Goal: Complete application form

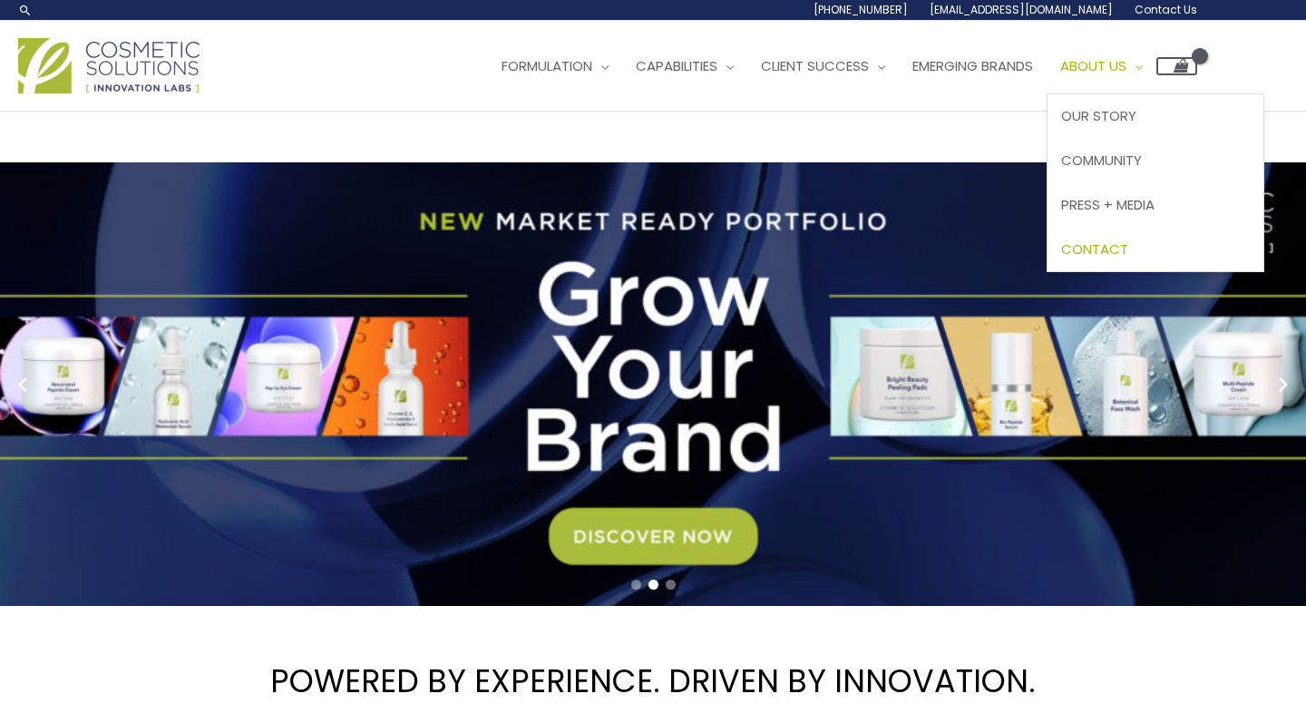
click at [1128, 239] on span "Contact" at bounding box center [1094, 248] width 67 height 19
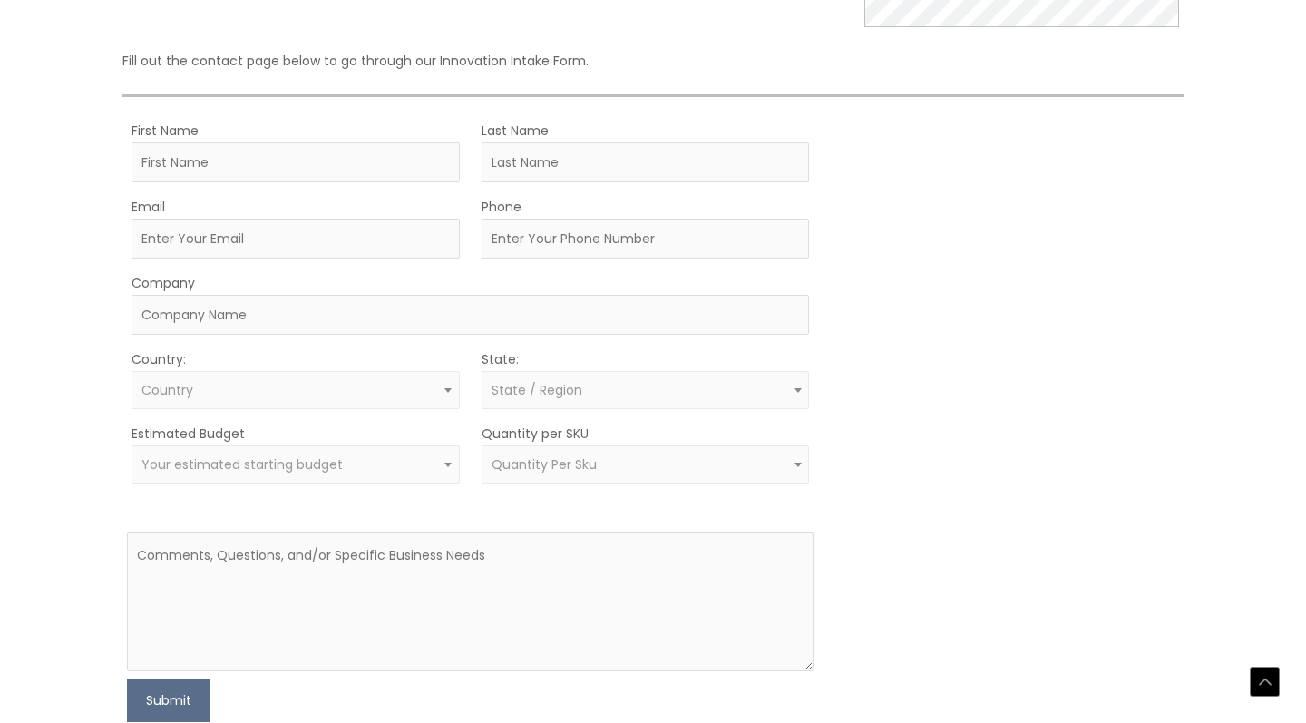
scroll to position [428, 2]
type input "Miora"
type input "RANDRIAMIHARISOA"
type input "[EMAIL_ADDRESS][DOMAIN_NAME]"
type input "6562042335"
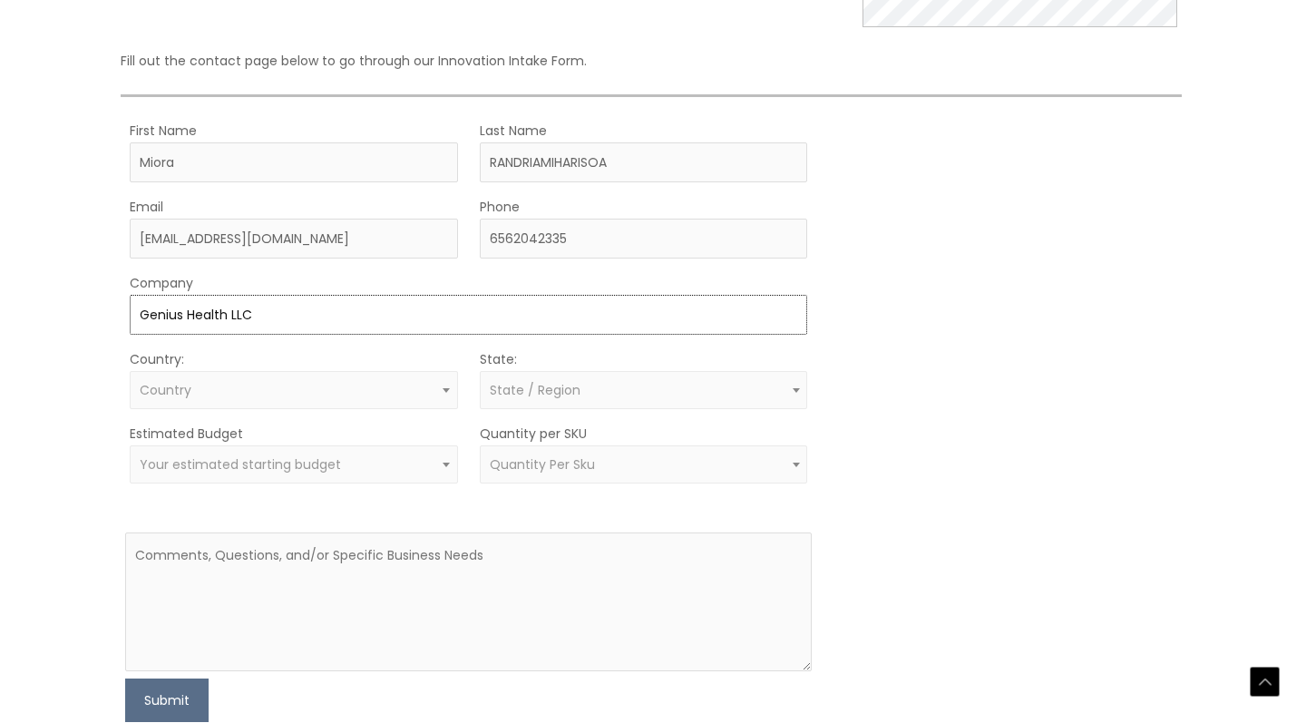
type input "Genius Health LLC"
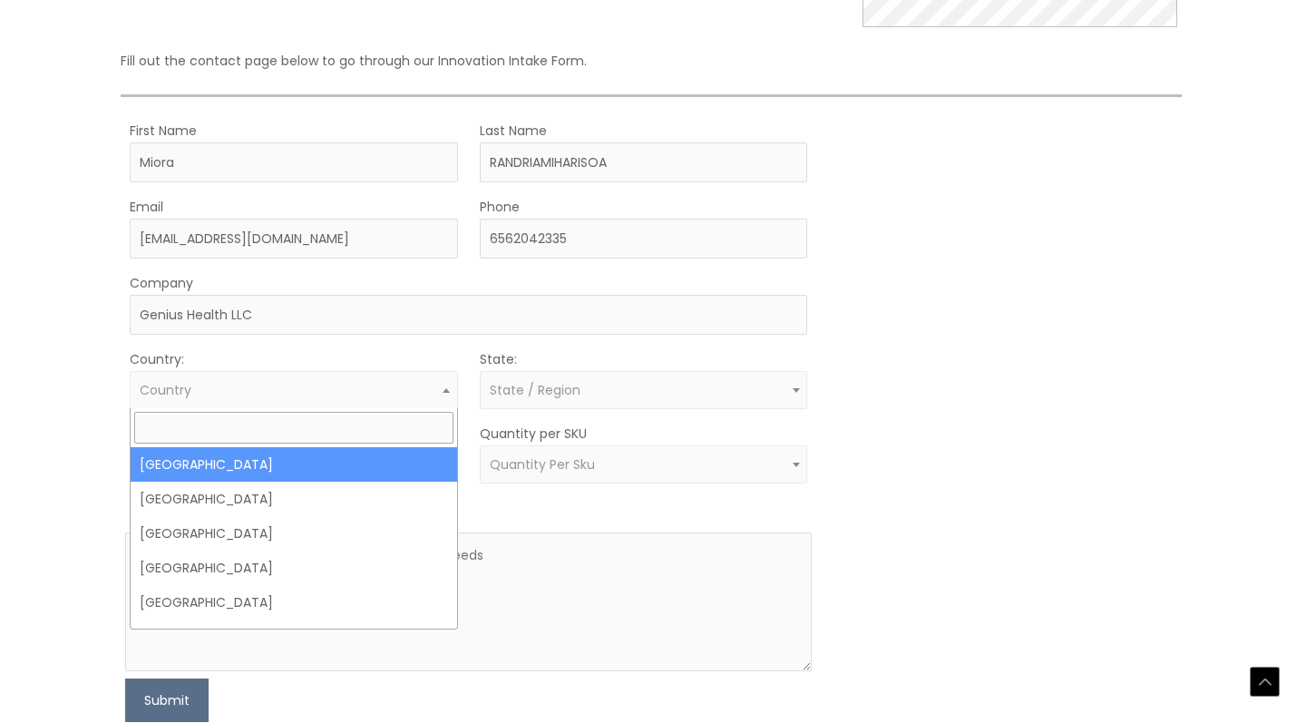
click at [204, 403] on span "Country" at bounding box center [294, 390] width 328 height 38
select select "United States"
select select
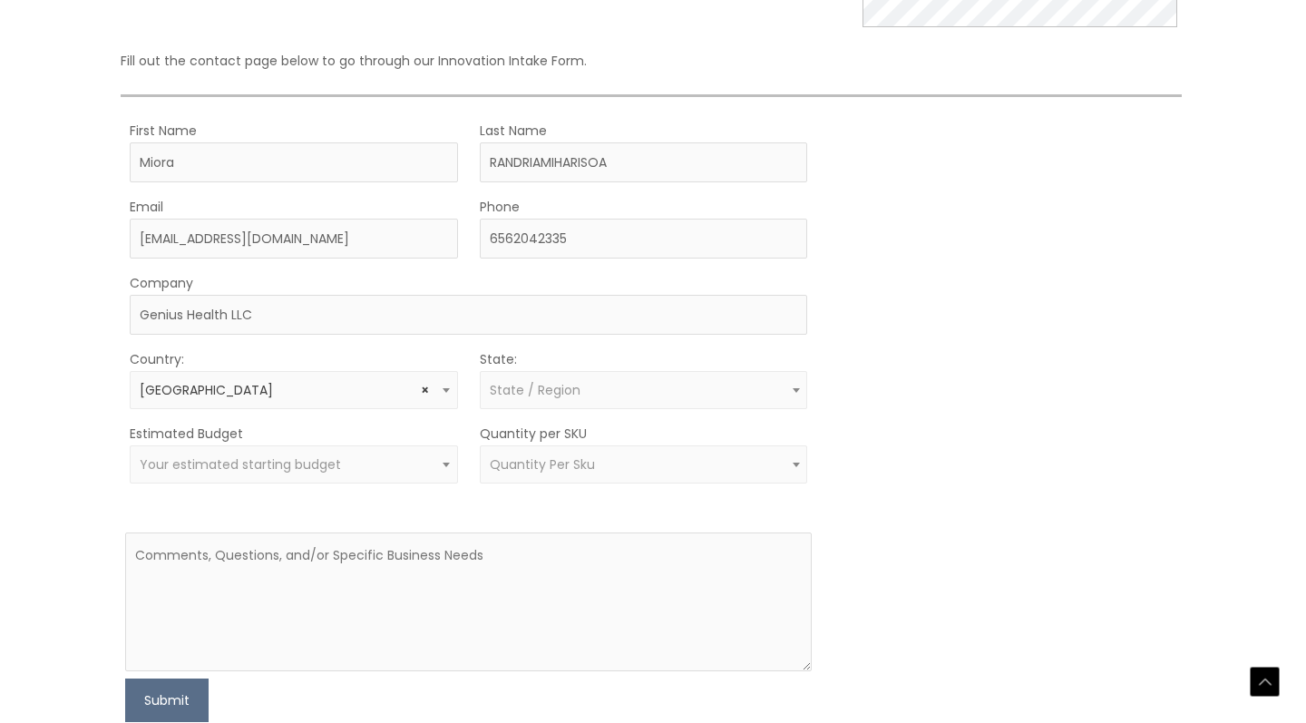
click at [525, 398] on span "State / Region" at bounding box center [644, 390] width 328 height 38
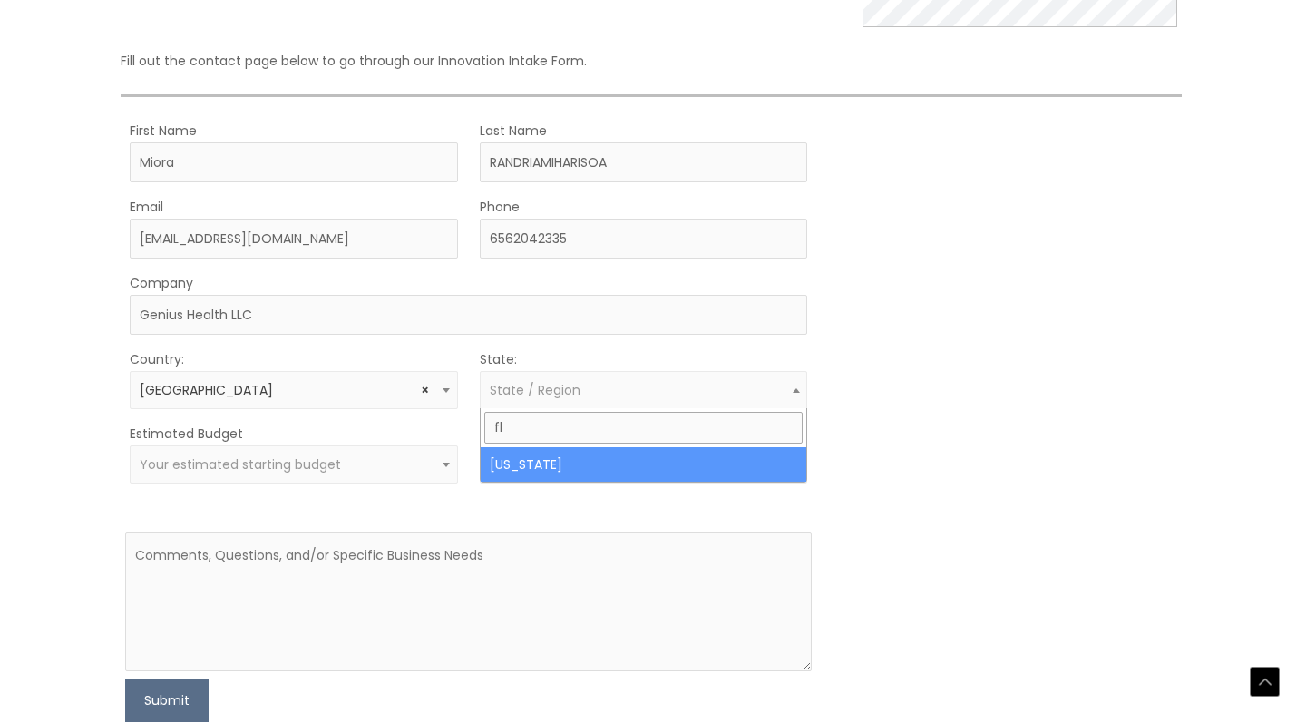
type input "fl"
select select "Florida"
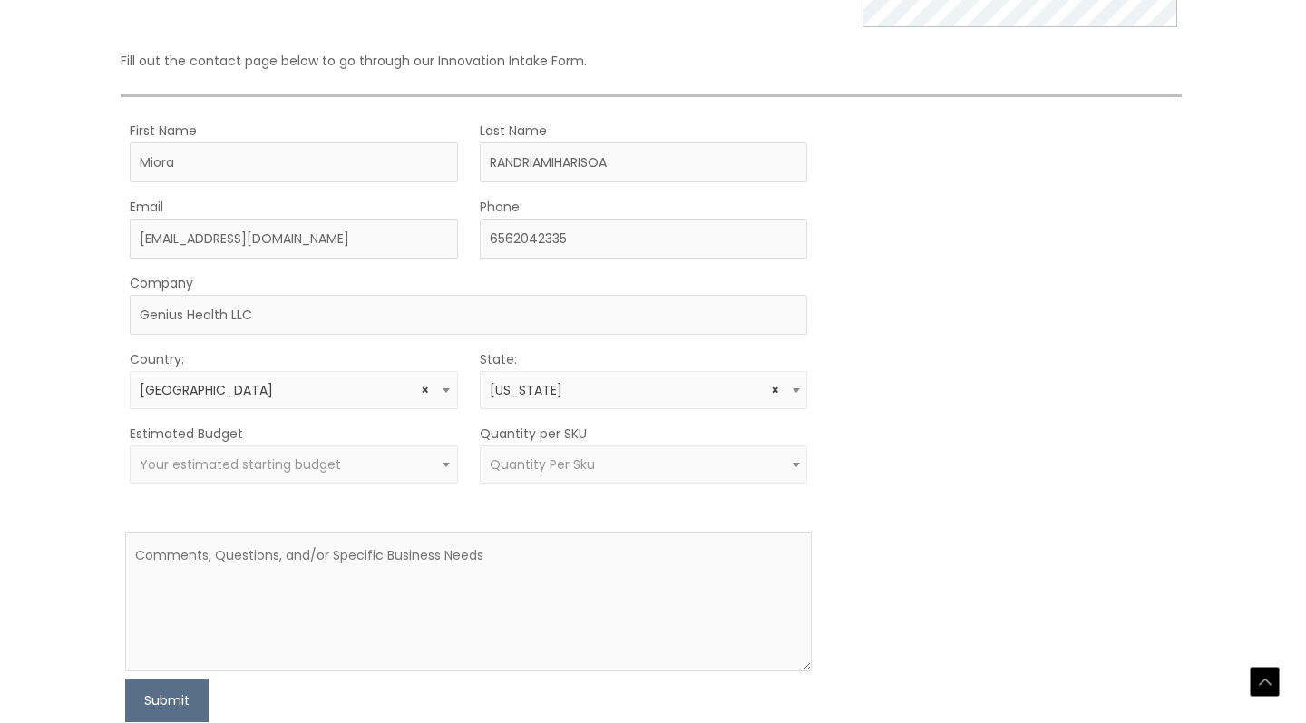
click at [315, 458] on span "Your estimated starting budget" at bounding box center [240, 464] width 201 height 18
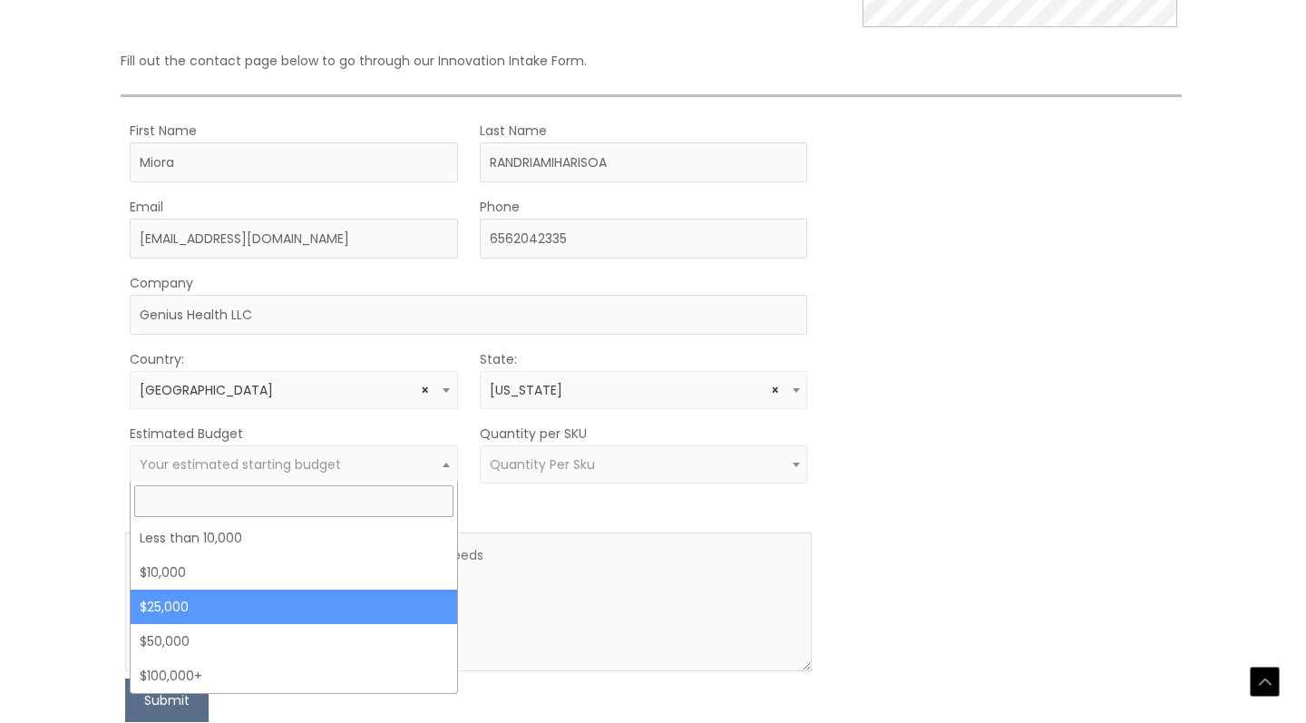
select select "25000"
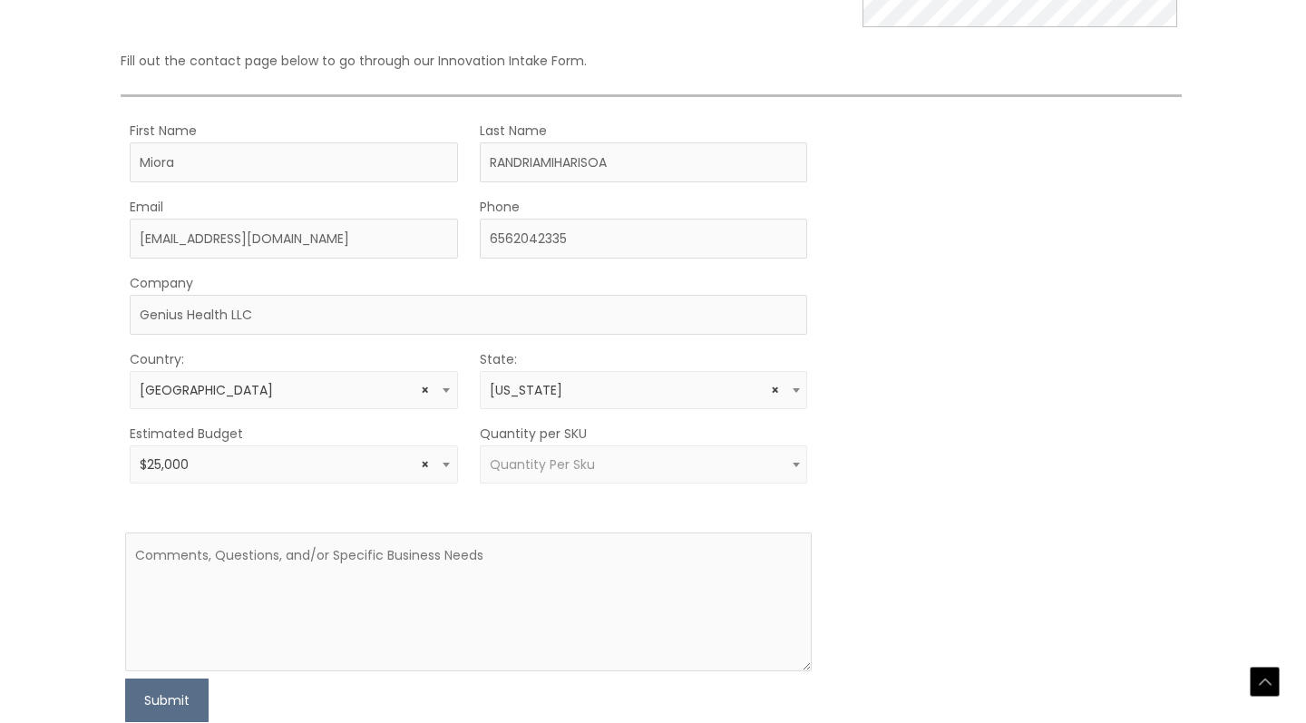
click at [527, 469] on span "Quantity Per Sku" at bounding box center [542, 464] width 105 height 18
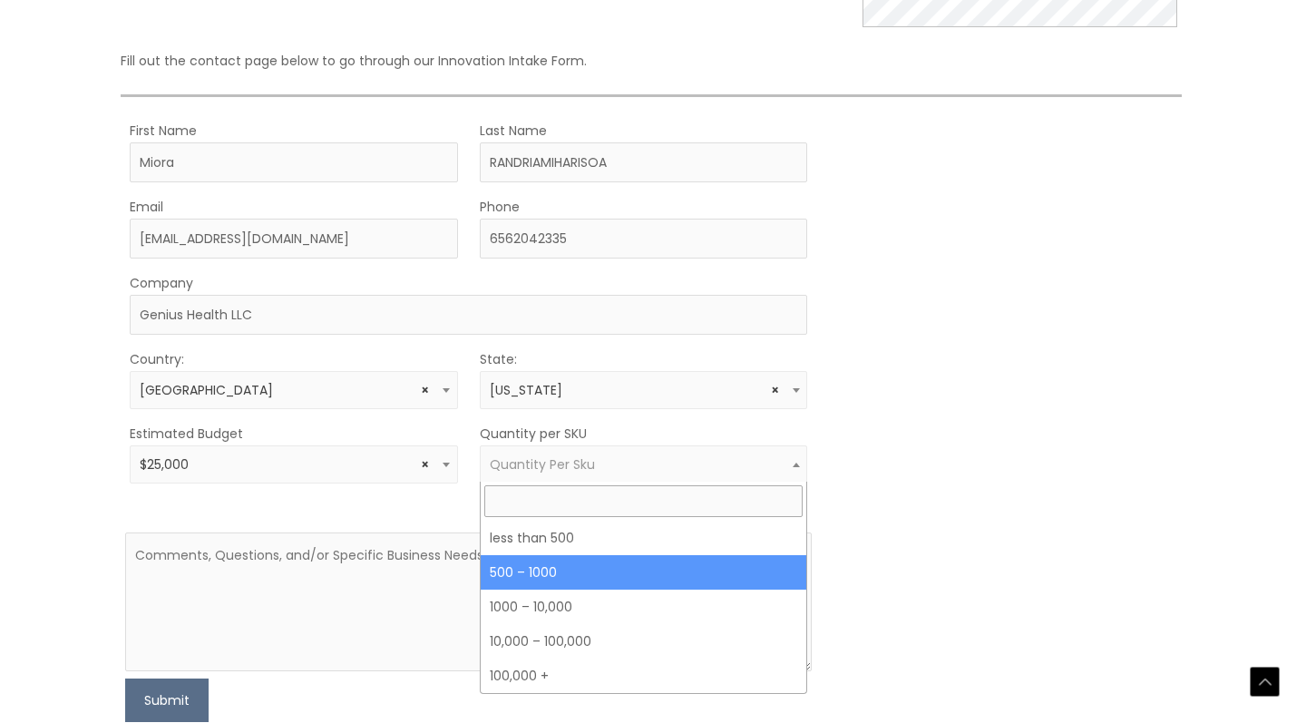
select select "8"
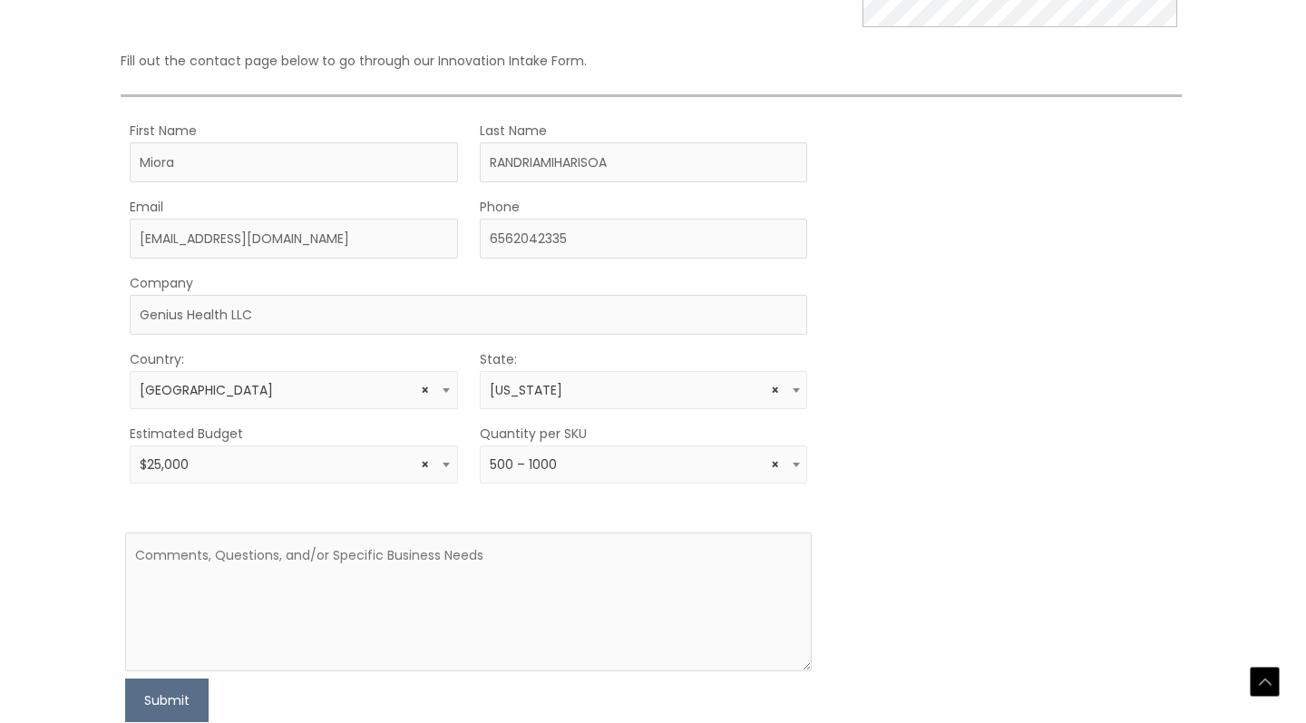
scroll to position [432, 2]
click at [458, 547] on textarea at bounding box center [468, 598] width 687 height 139
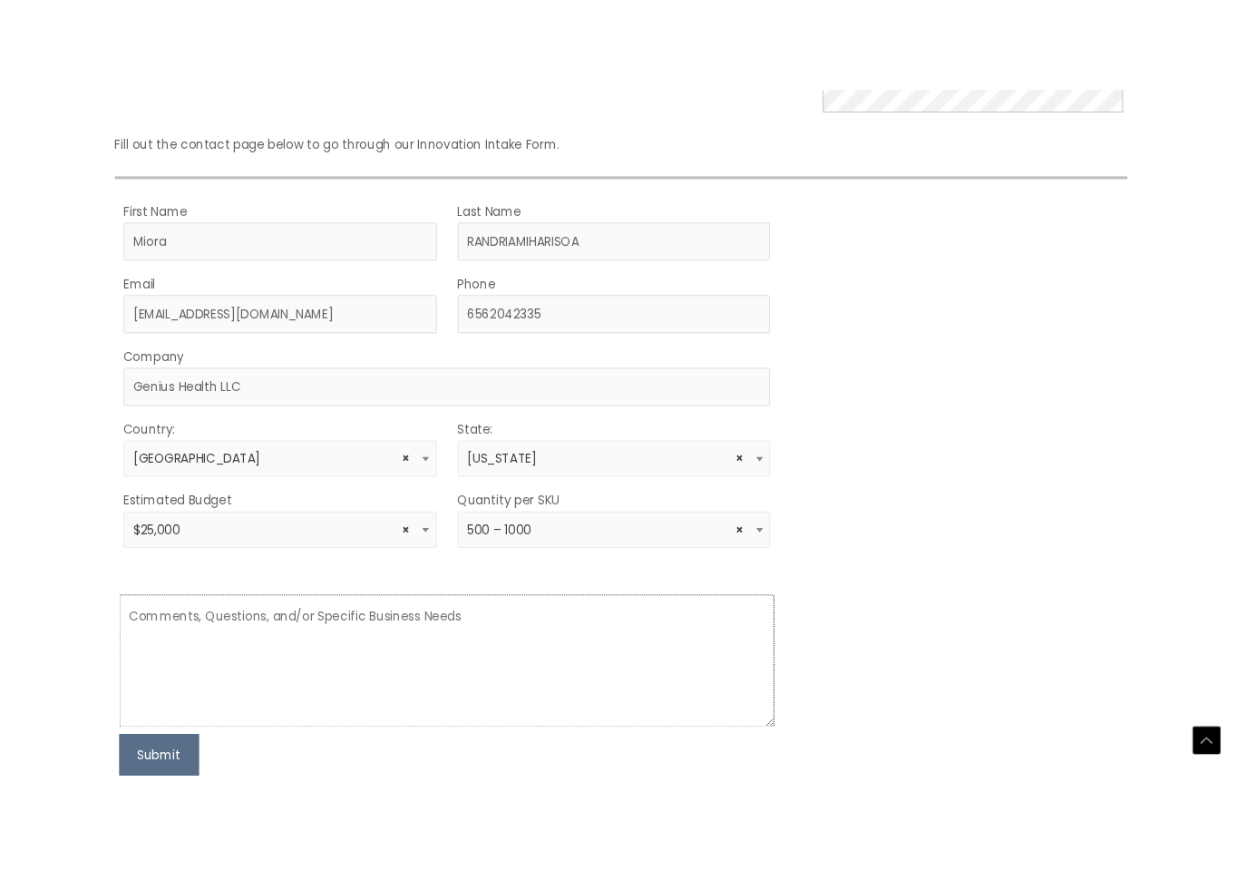
scroll to position [325, 2]
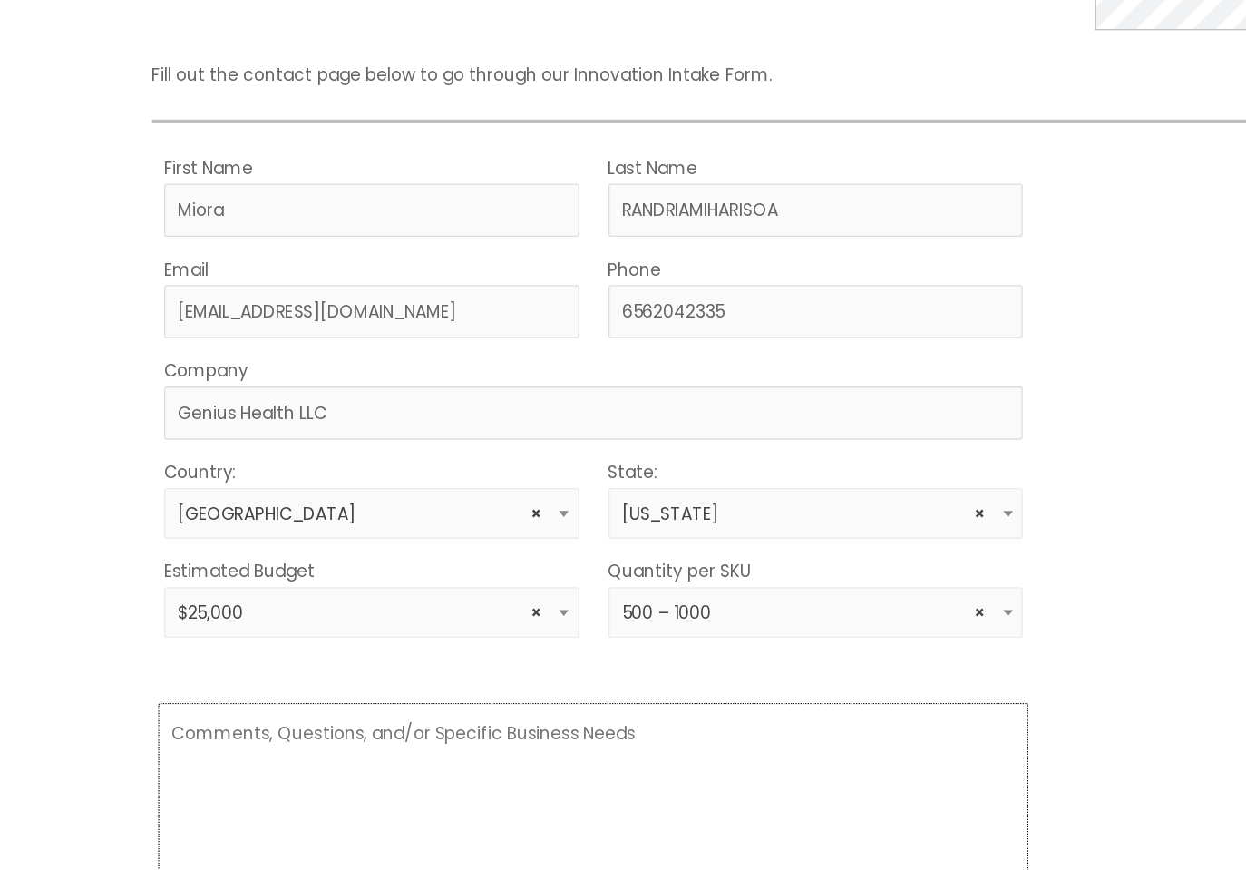
paste textarea "Dear Sir/Madam, We are currently seeking a reliable partner for private label m…"
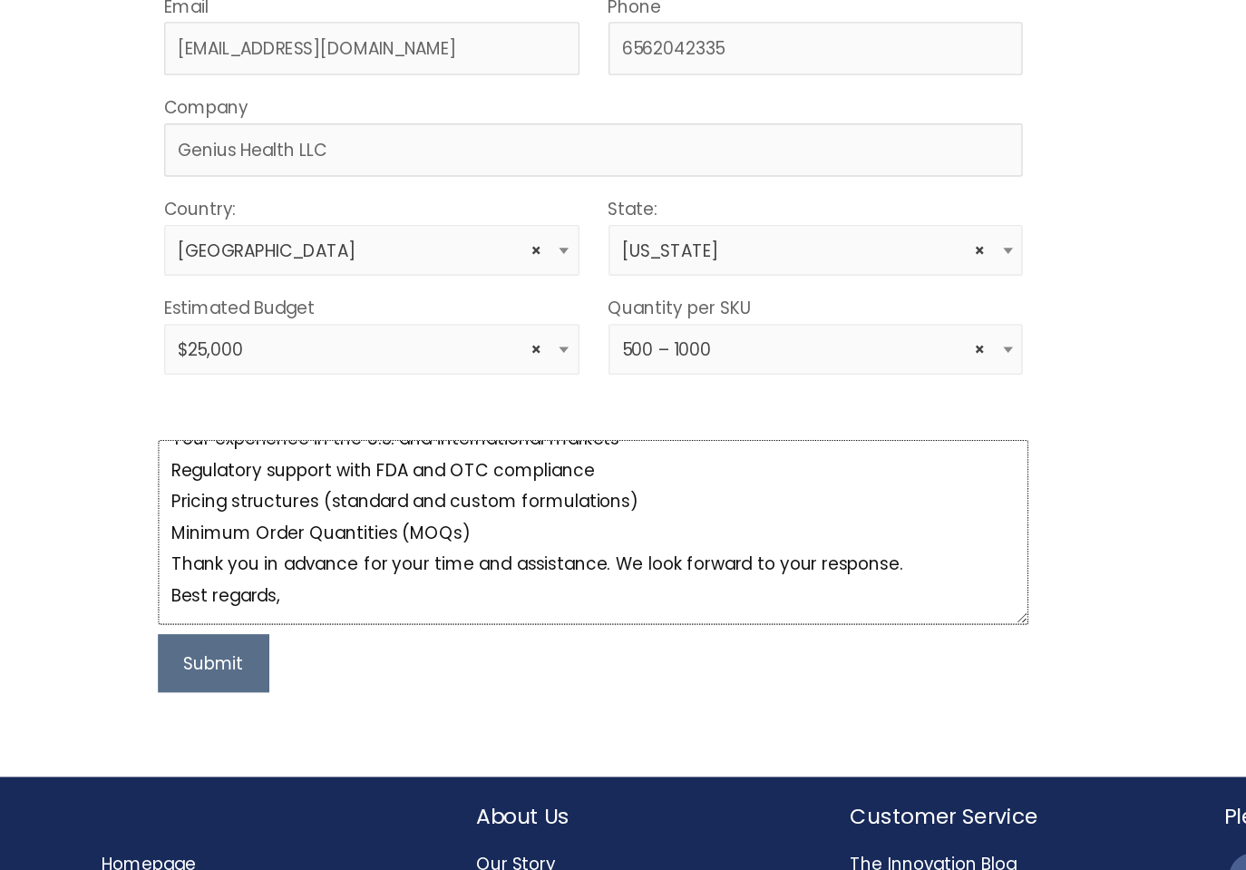
scroll to position [443, 2]
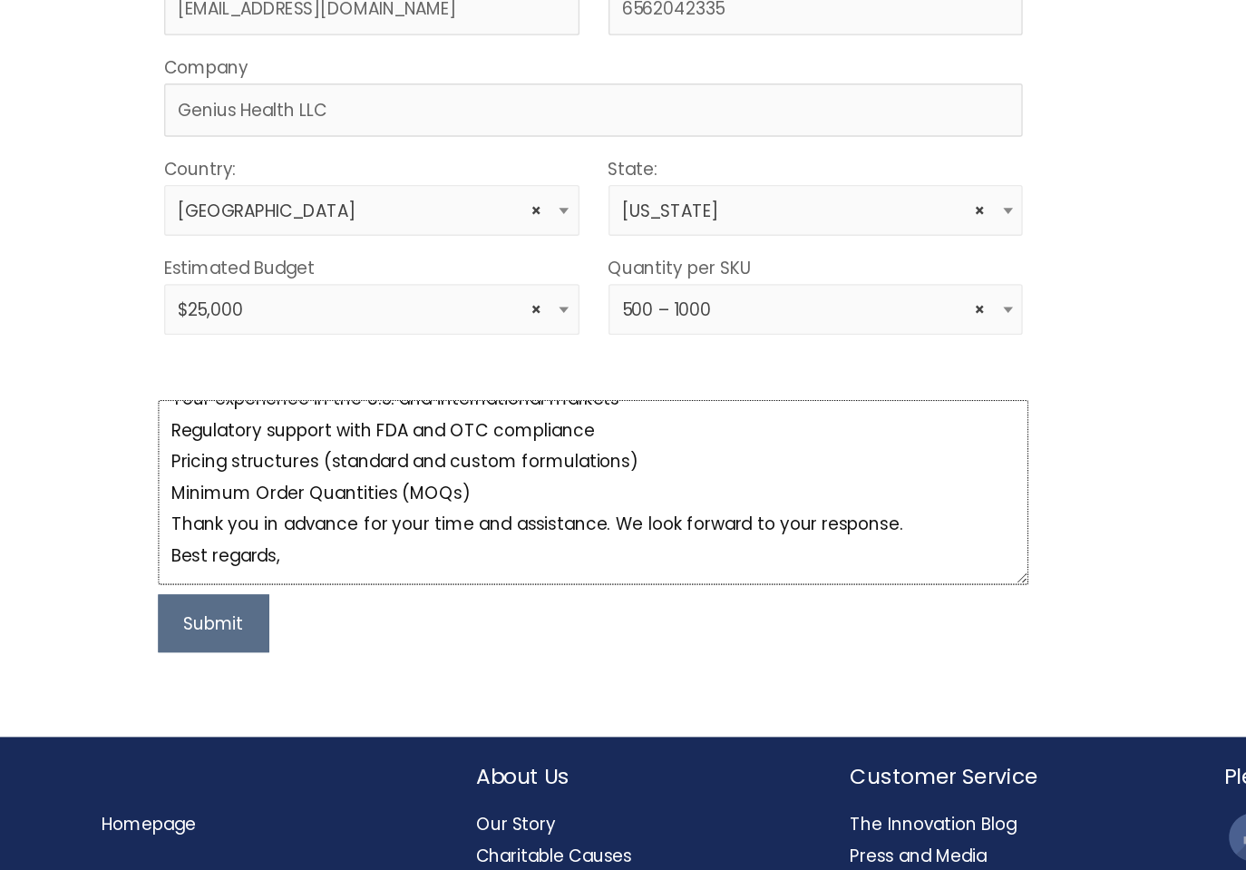
type textarea "Dear Sir/Madam, We are currently seeking a reliable partner for private label m…"
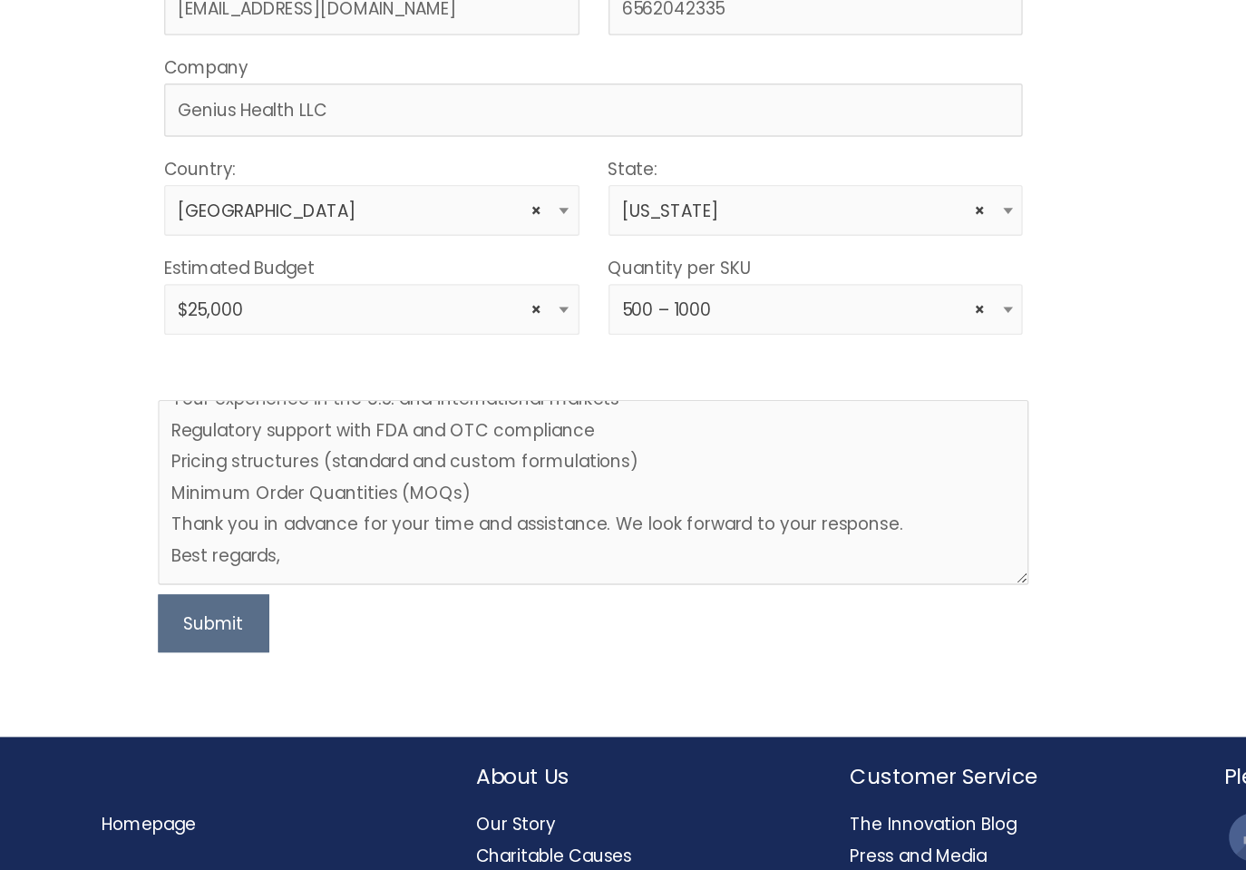
click at [688, 441] on span "× 500 – 1000" at bounding box center [613, 449] width 291 height 17
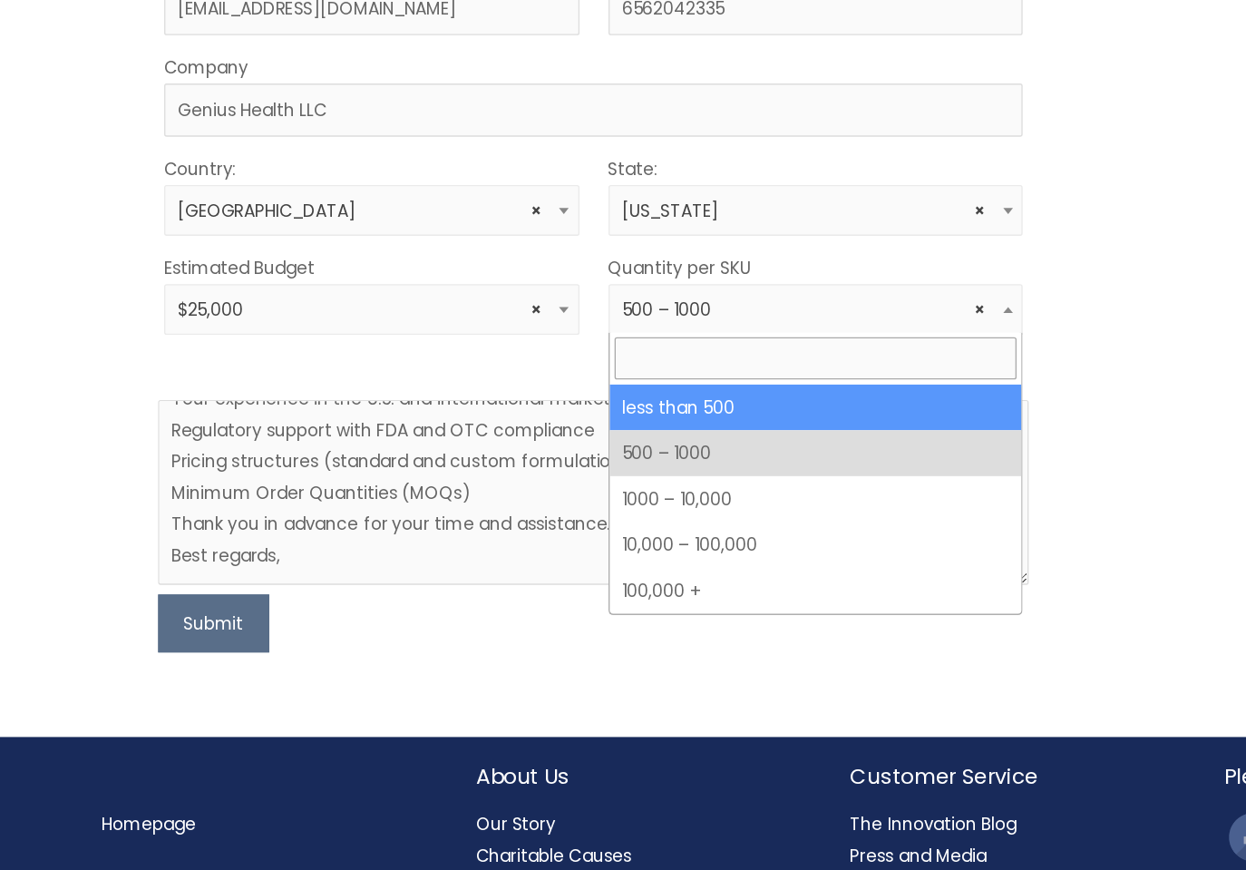
select select "3"
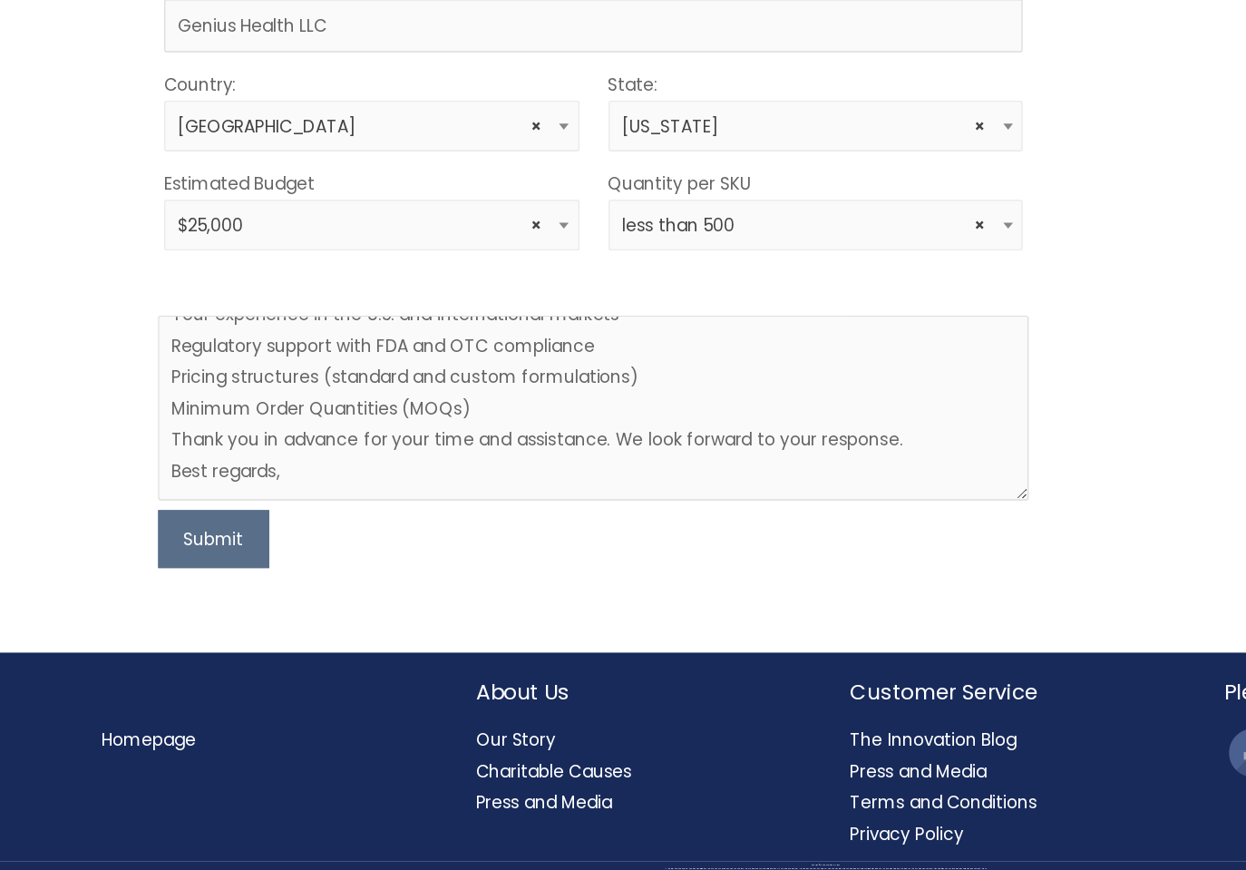
scroll to position [508, 2]
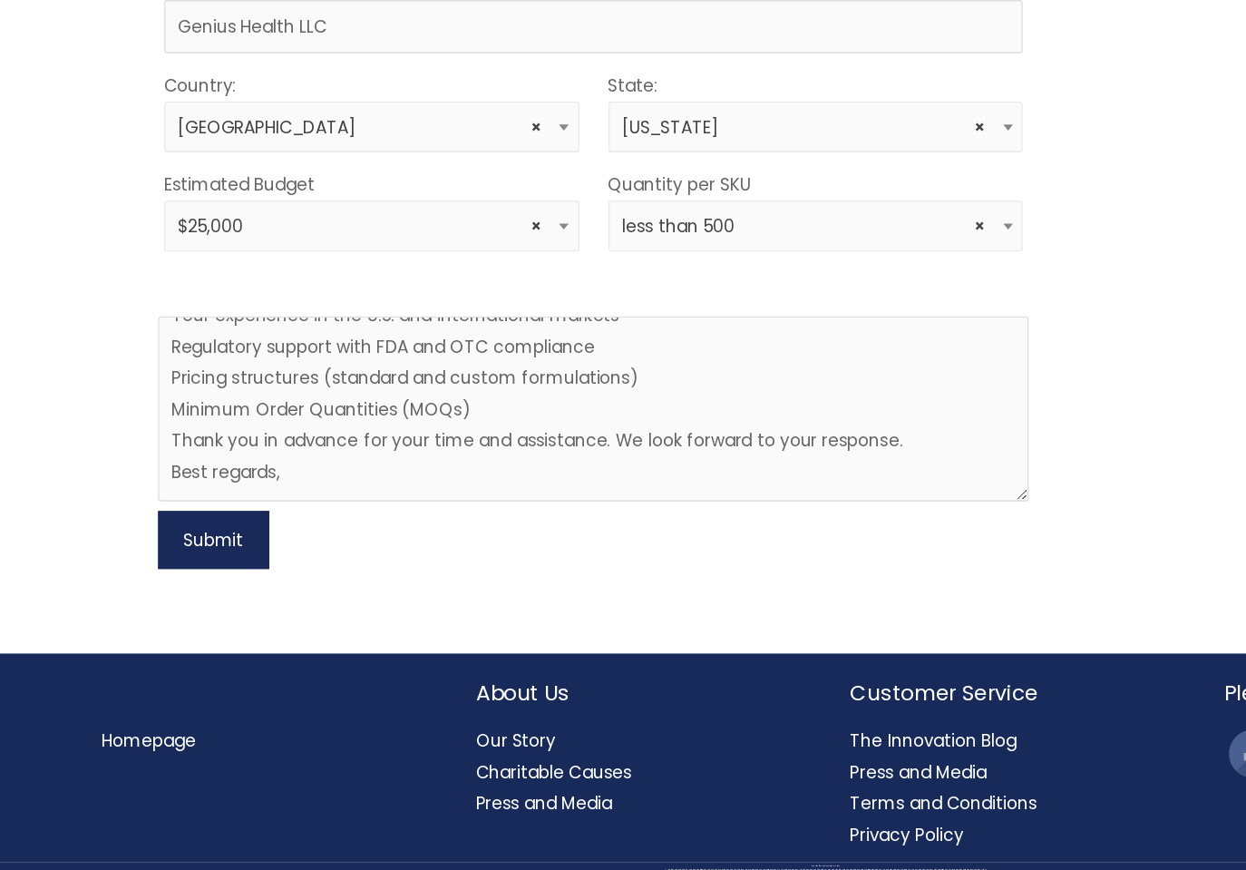
click at [160, 598] on button "Submit" at bounding box center [161, 620] width 83 height 44
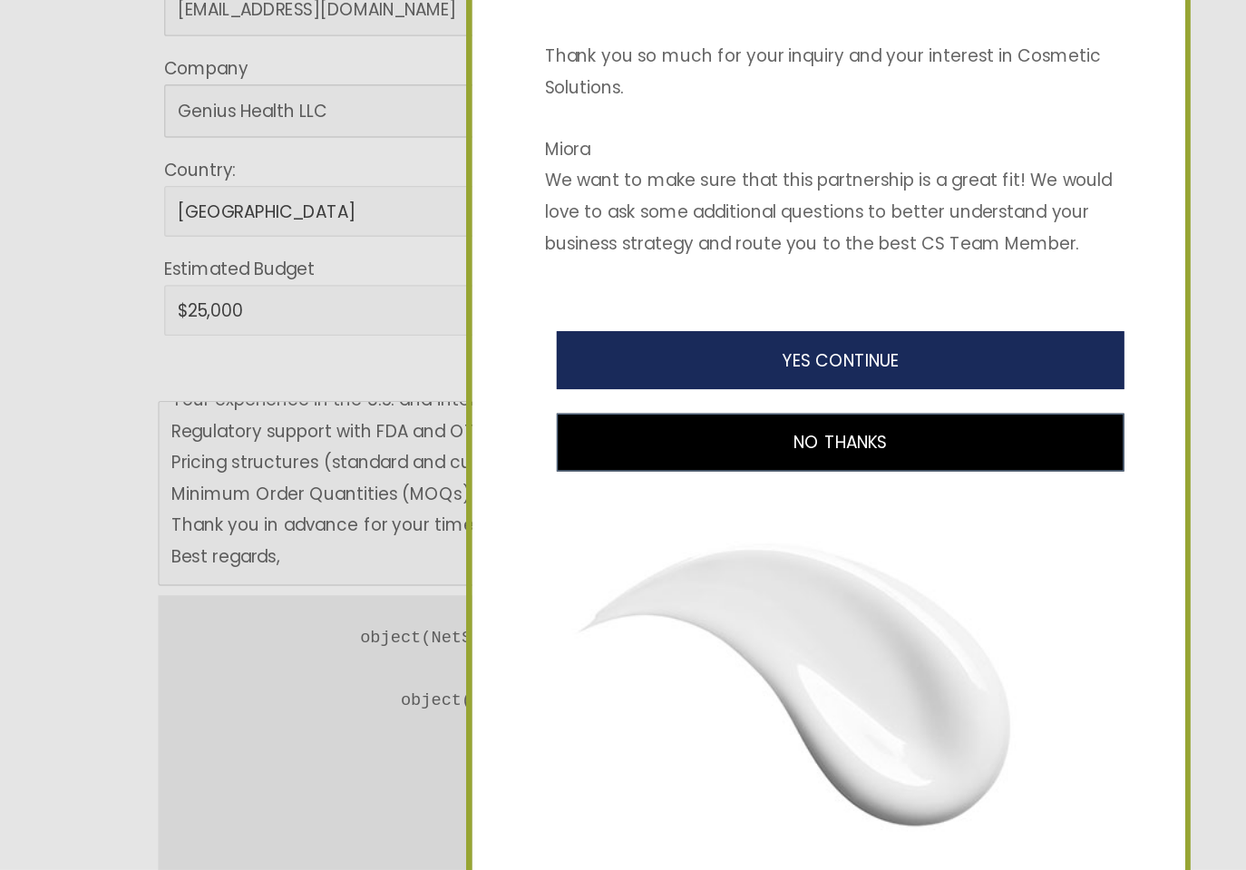
click at [442, 401] on button "YES CONTINUE" at bounding box center [632, 423] width 426 height 44
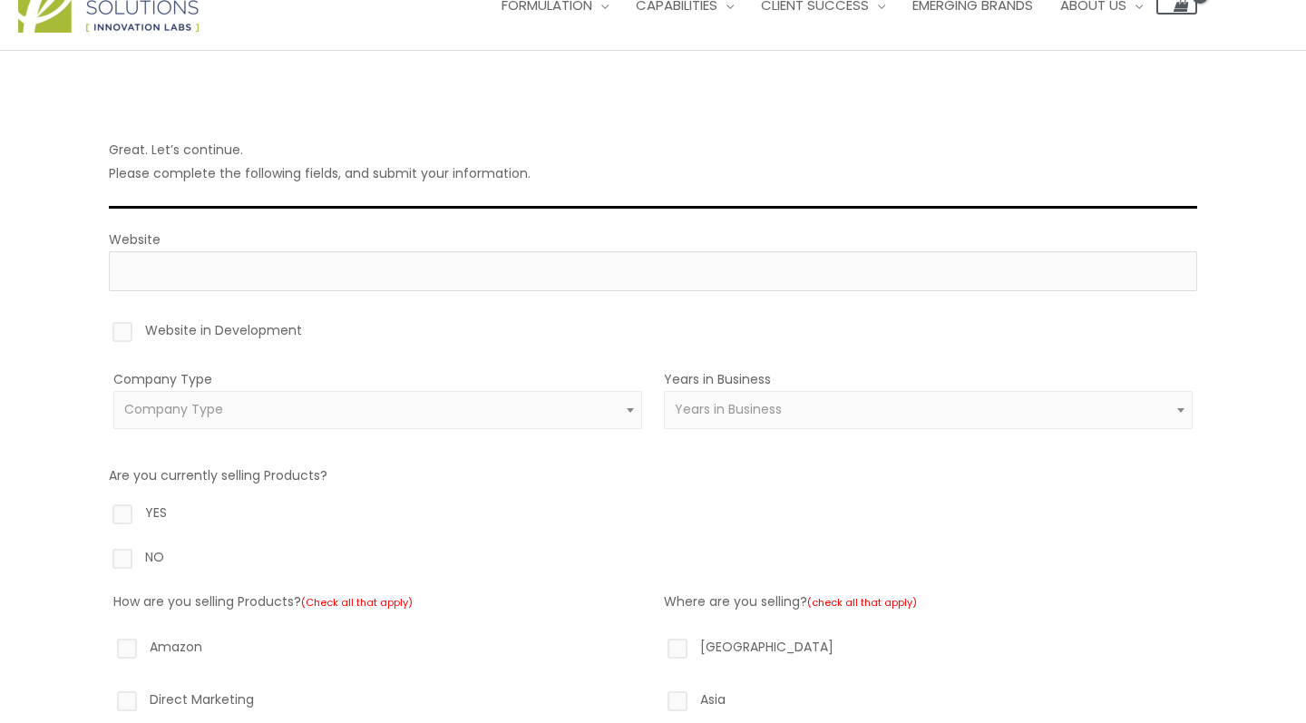
scroll to position [73, 0]
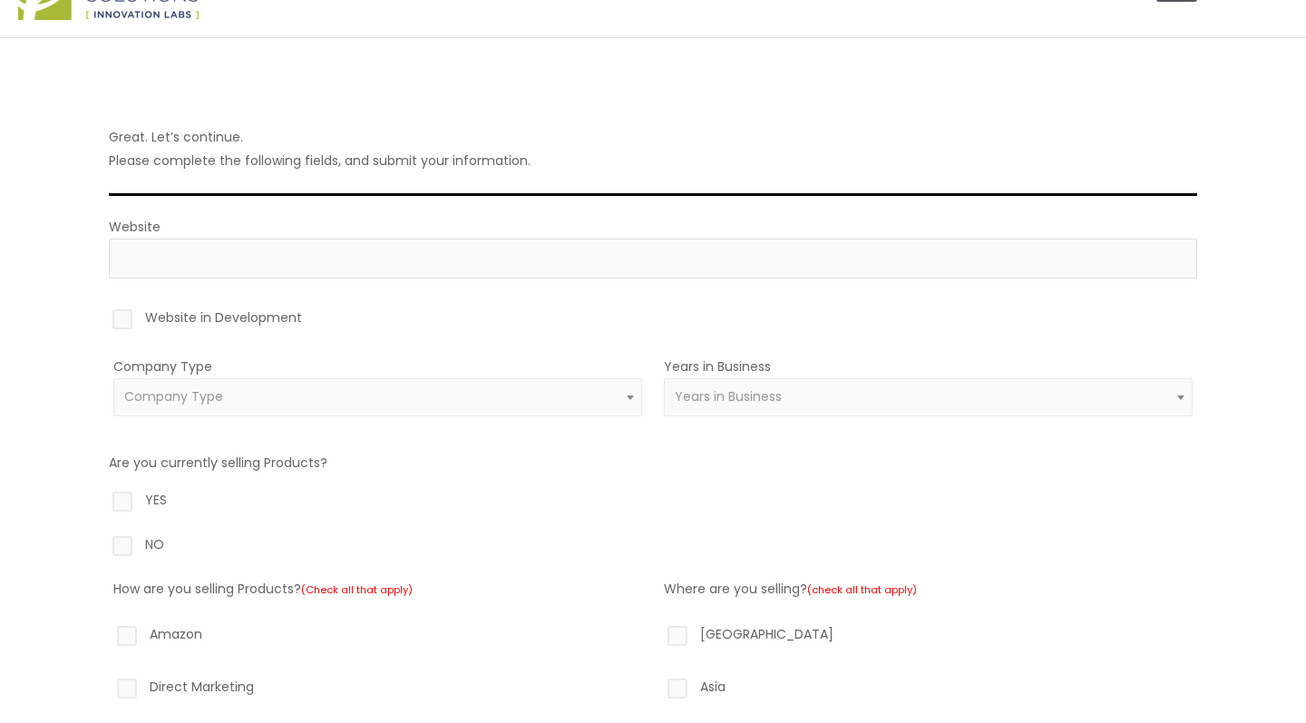
click at [122, 317] on label "Website in Development" at bounding box center [653, 321] width 1088 height 31
click at [102, 317] on input "Website in Development" at bounding box center [97, 312] width 12 height 12
checkbox input "true"
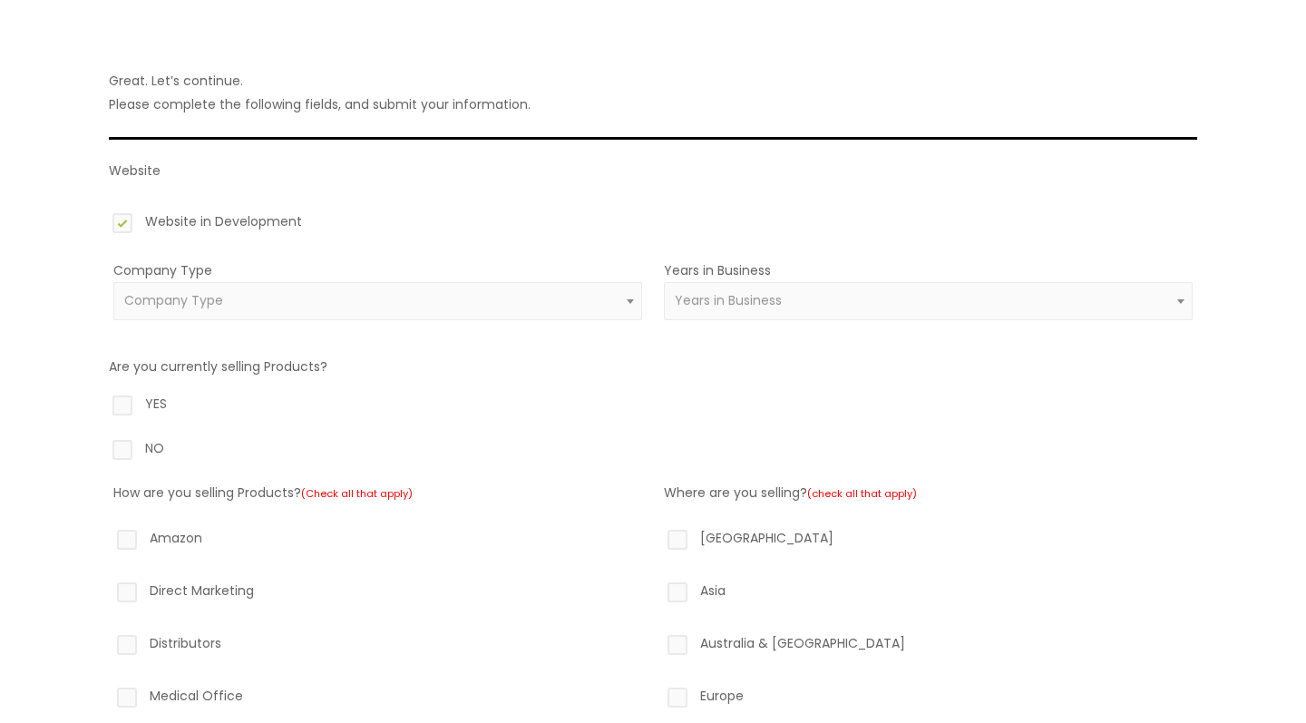
scroll to position [131, 0]
click at [151, 305] on span "Company Type" at bounding box center [173, 298] width 99 height 18
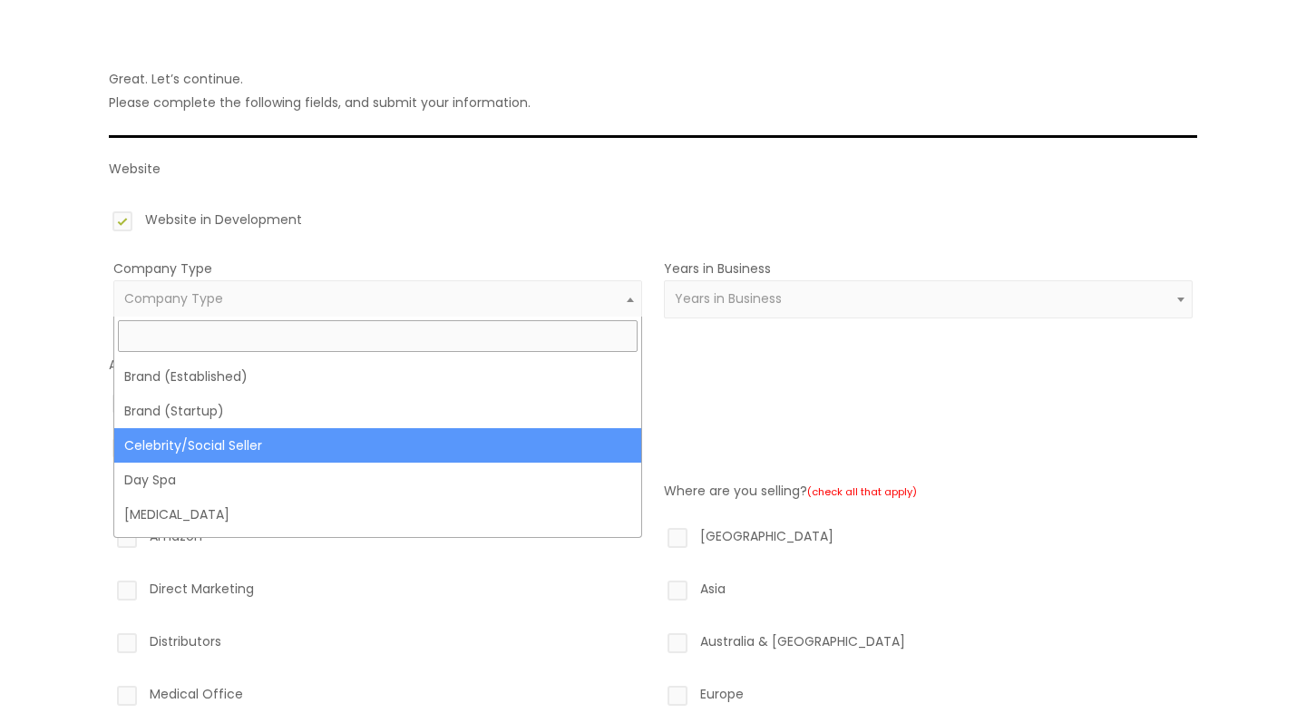
scroll to position [29, 0]
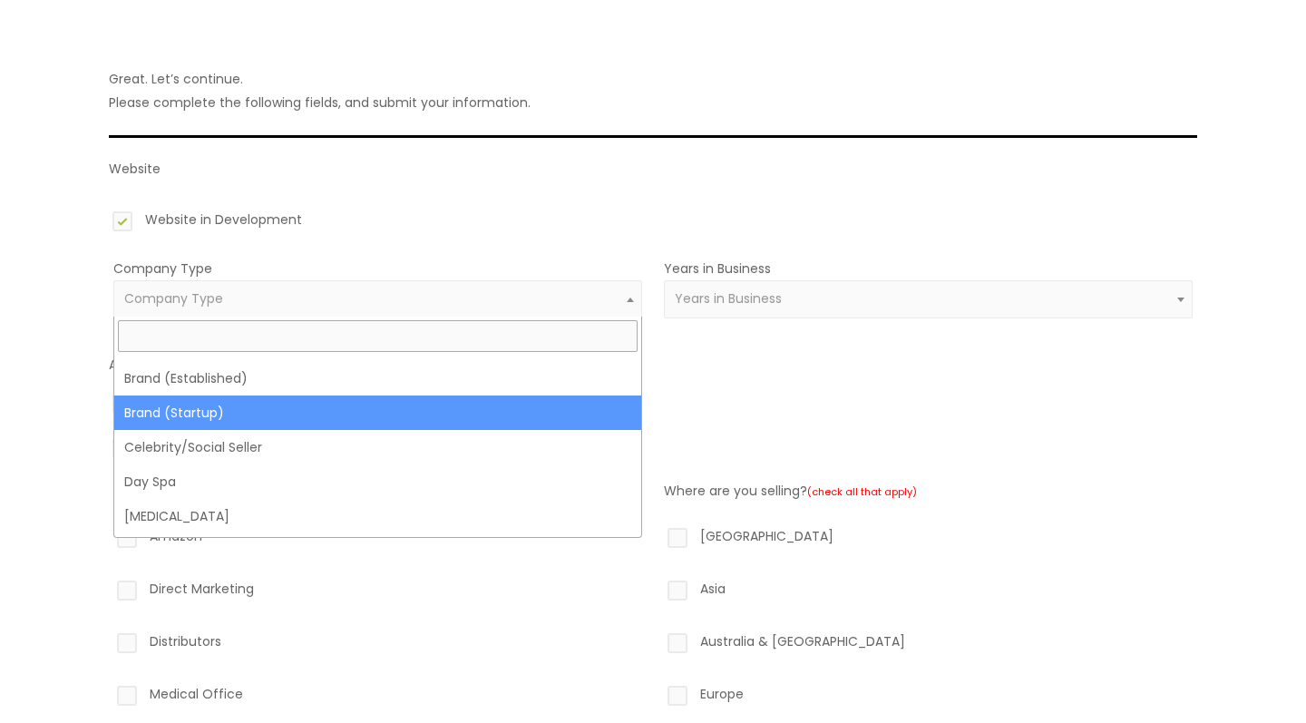
select select "39"
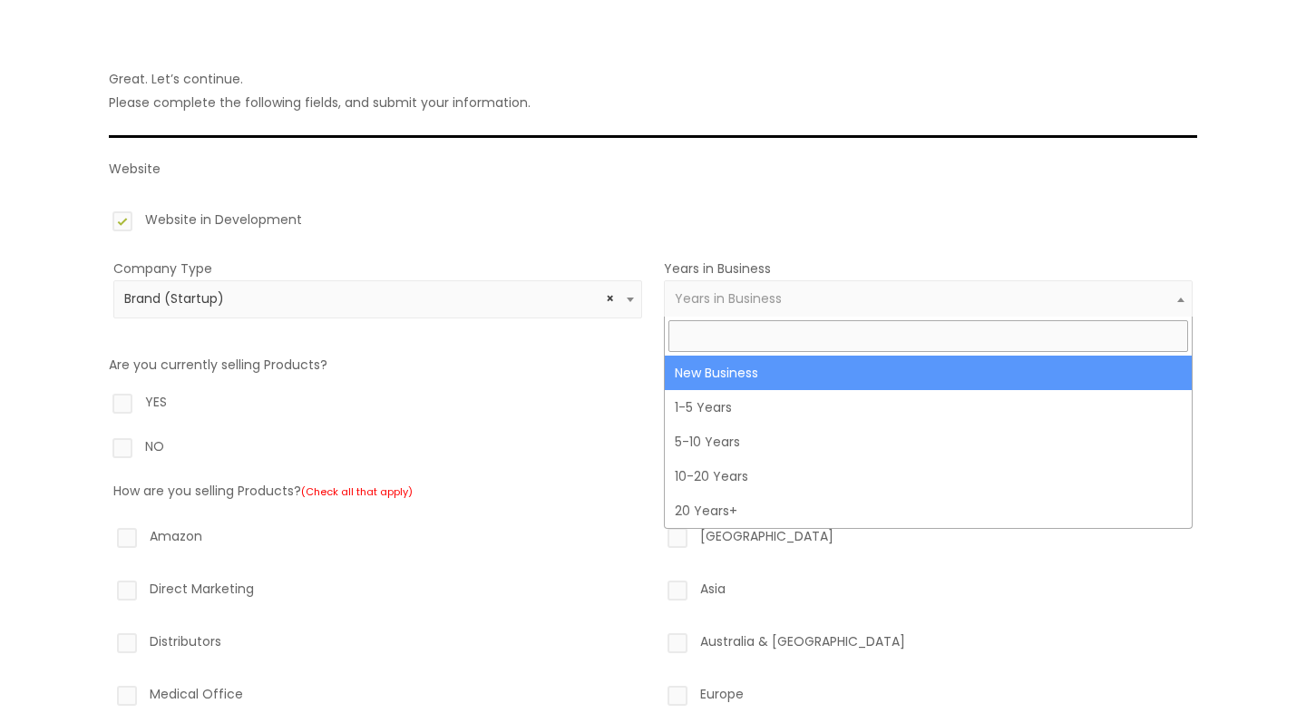
click at [784, 297] on span "Years in Business" at bounding box center [929, 298] width 508 height 17
select select "1"
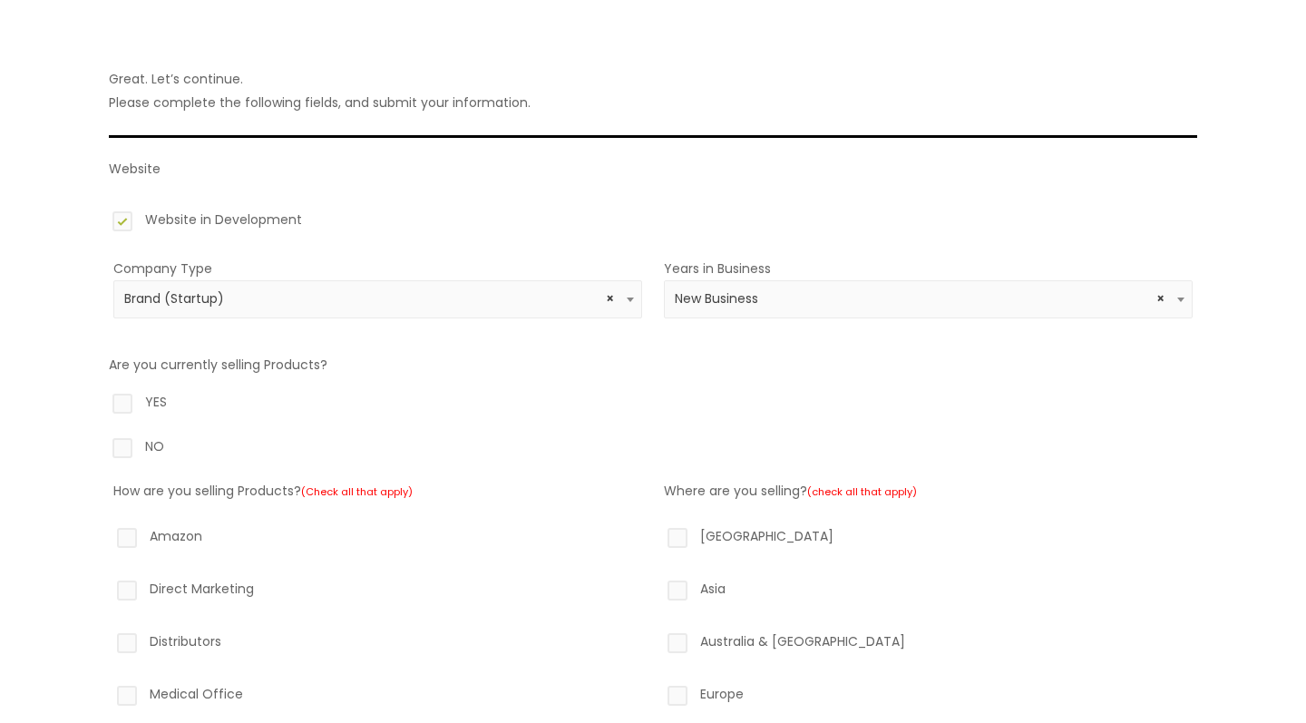
click at [121, 446] on label "NO" at bounding box center [653, 449] width 1088 height 31
click at [102, 446] on input "NO" at bounding box center [97, 440] width 12 height 12
radio input "true"
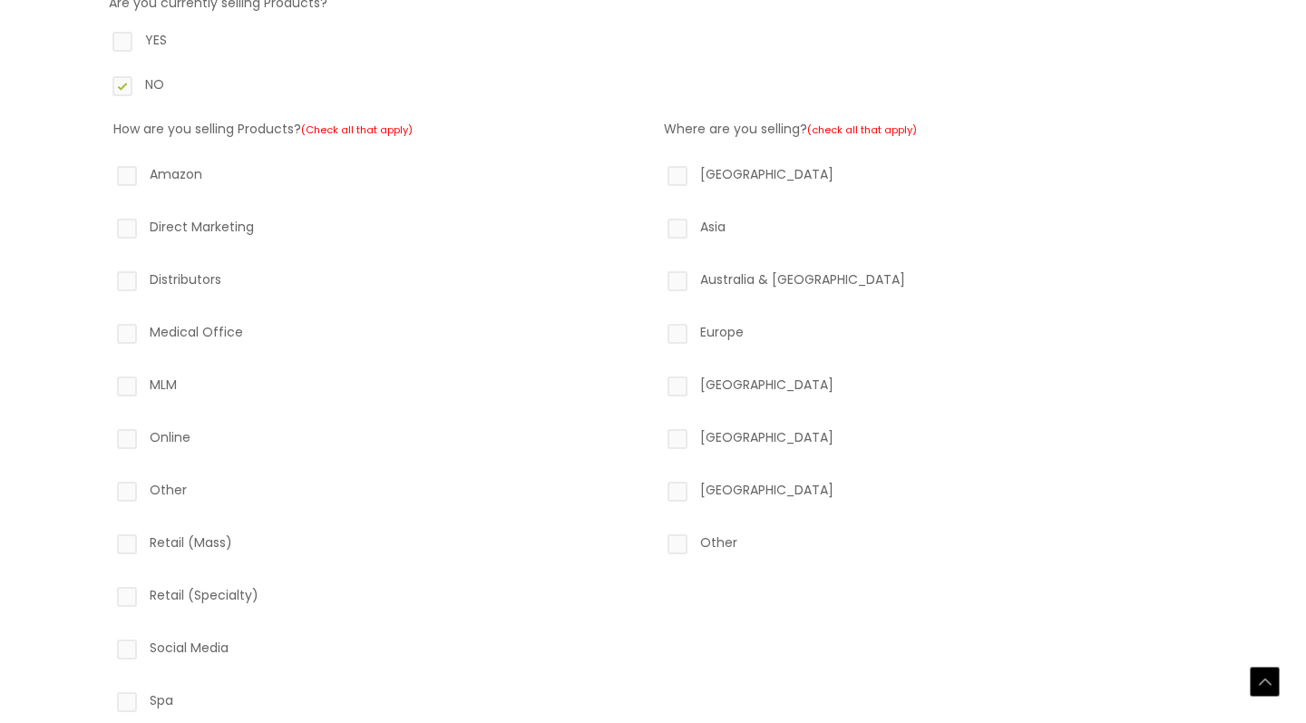
scroll to position [592, 0]
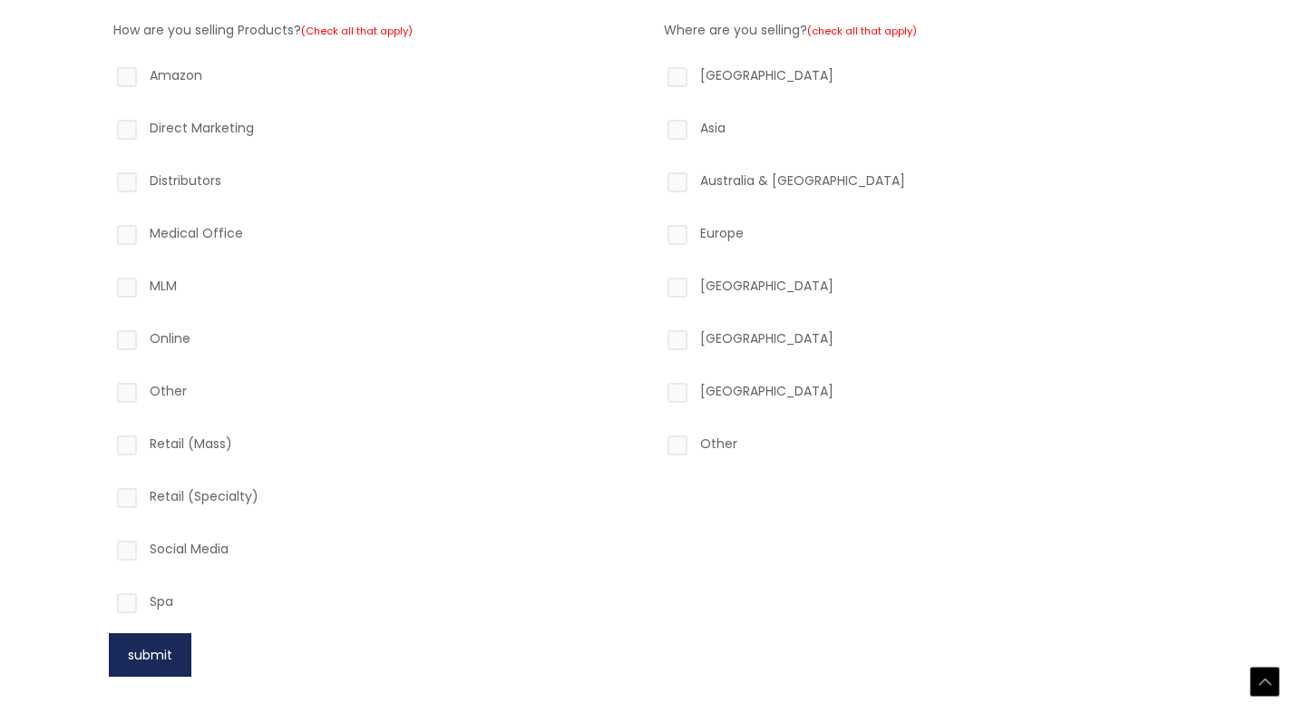
click at [137, 649] on button "submit" at bounding box center [150, 655] width 83 height 44
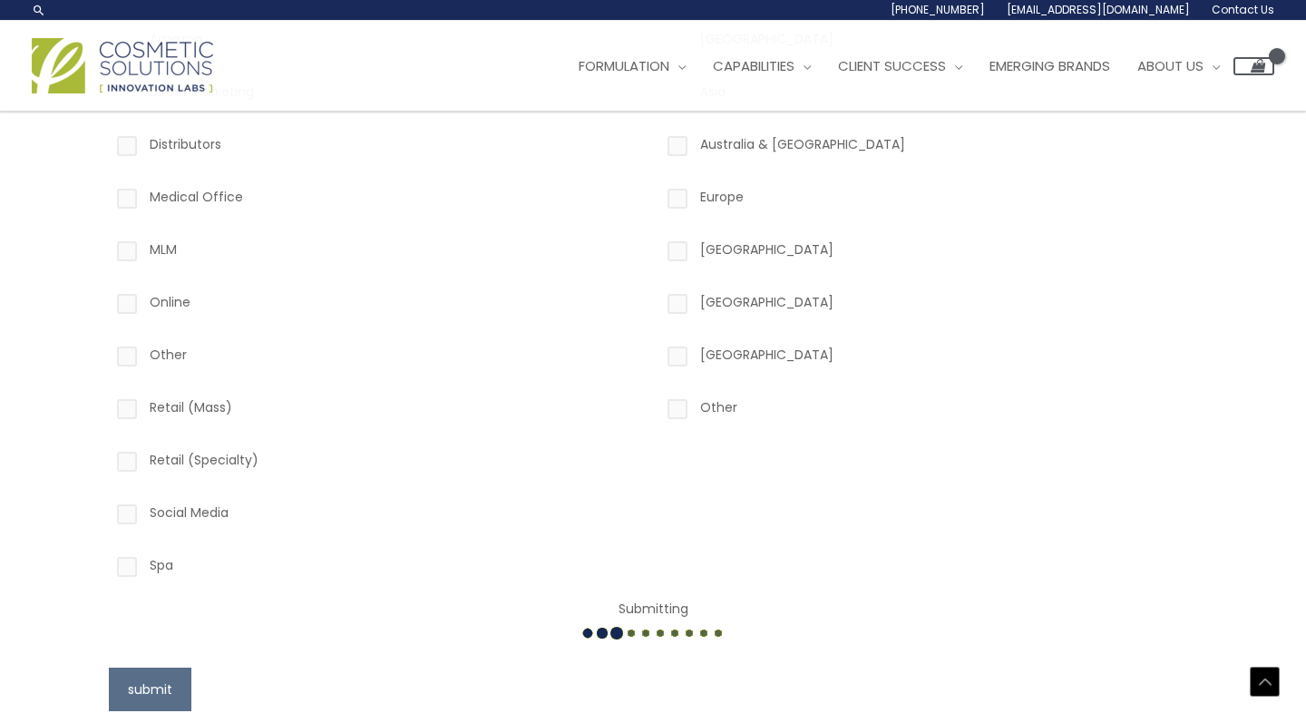
scroll to position [616, 0]
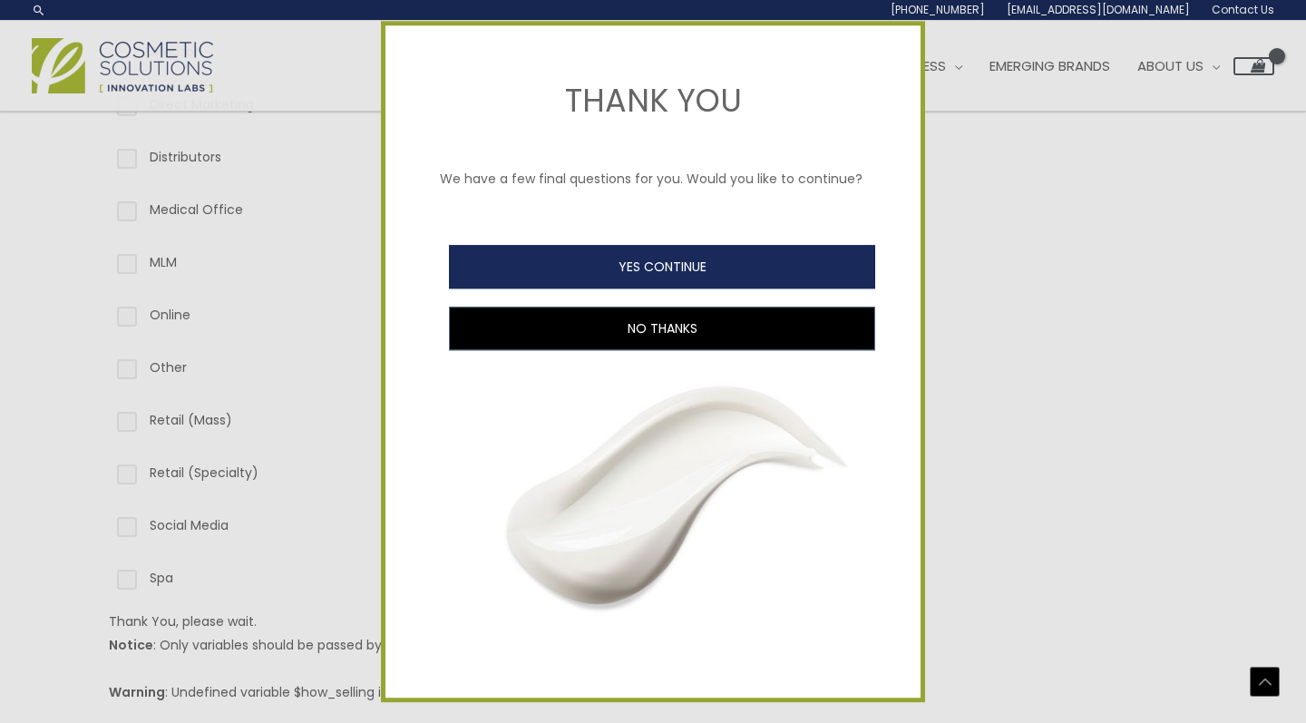
click at [605, 274] on button "YES CONTINUE" at bounding box center [662, 267] width 426 height 44
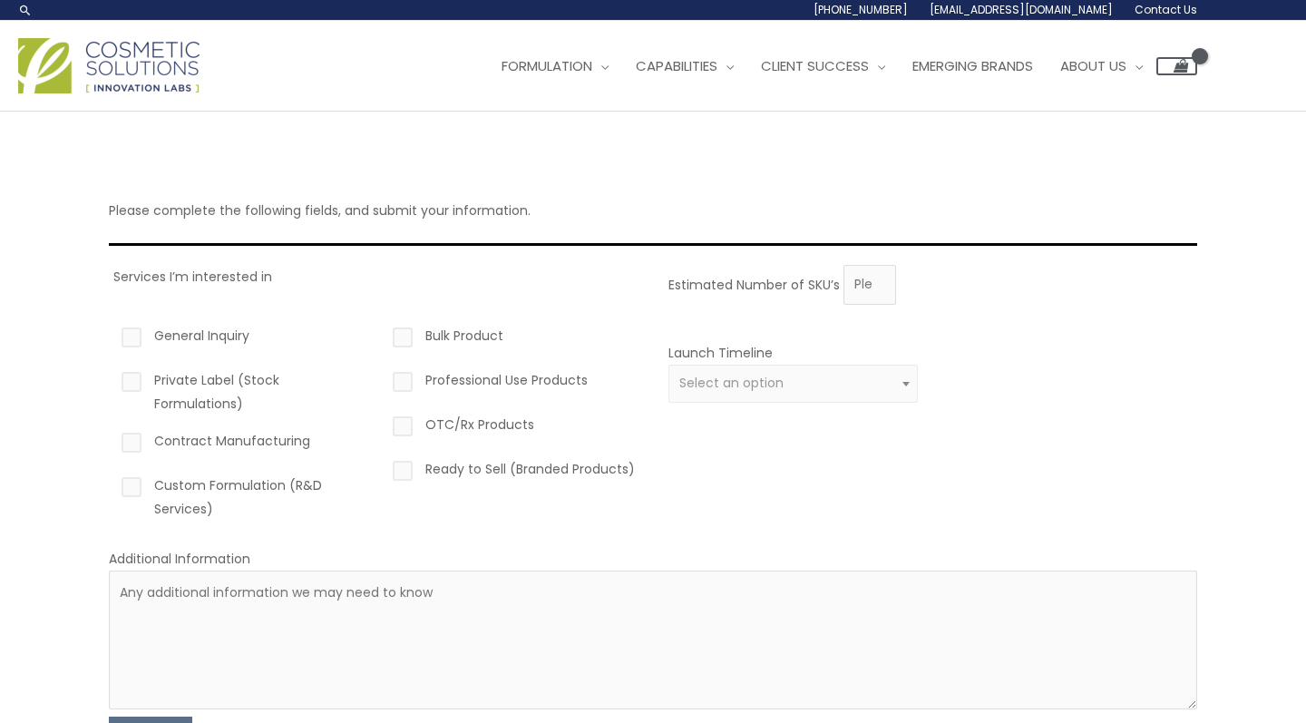
click at [132, 338] on label "General Inquiry" at bounding box center [242, 339] width 249 height 31
click at [112, 335] on input "General Inquiry" at bounding box center [106, 330] width 12 height 12
checkbox input "true"
click at [133, 377] on label "Private Label (Stock Formulations)" at bounding box center [242, 391] width 249 height 47
click at [112, 377] on input "Private Label (Stock Formulations)" at bounding box center [106, 374] width 12 height 12
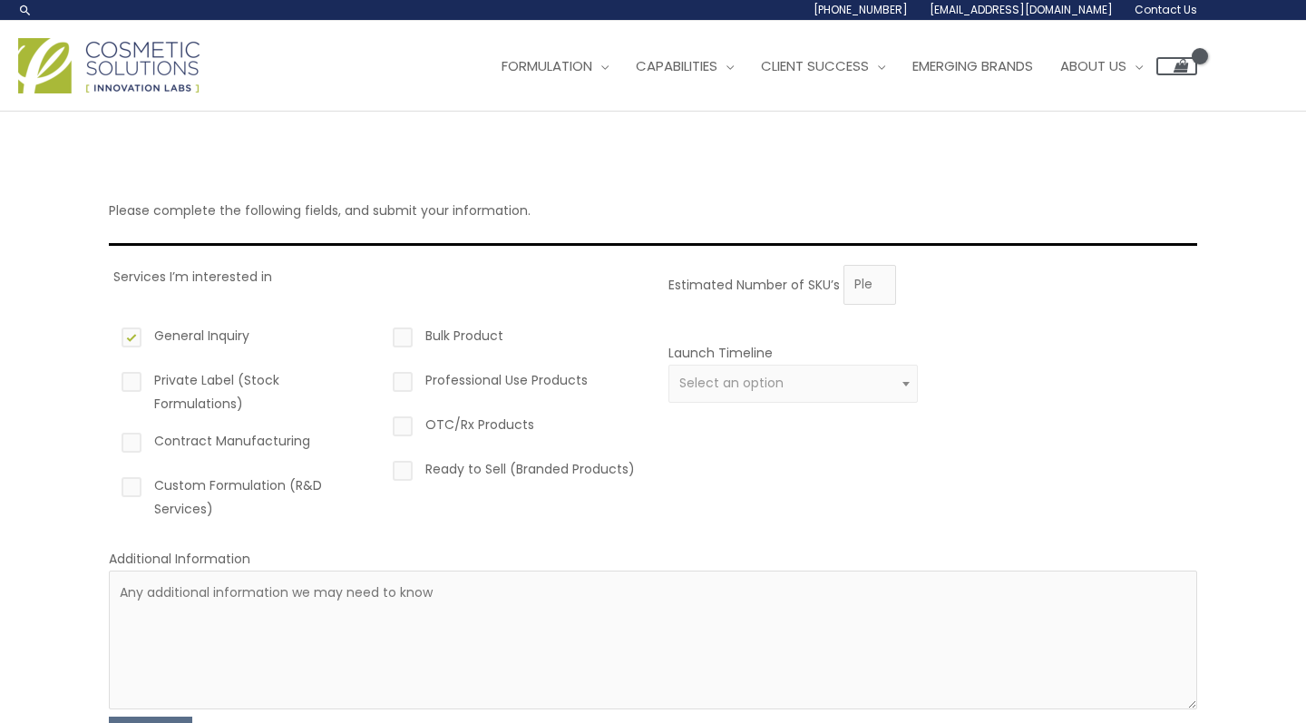
checkbox input "true"
click at [137, 436] on label "Contract Manufacturing" at bounding box center [242, 444] width 249 height 31
click at [112, 436] on input "Contract Manufacturing" at bounding box center [106, 435] width 12 height 12
checkbox input "true"
click at [136, 493] on label "Custom Formulation (R&D Services)" at bounding box center [242, 496] width 249 height 47
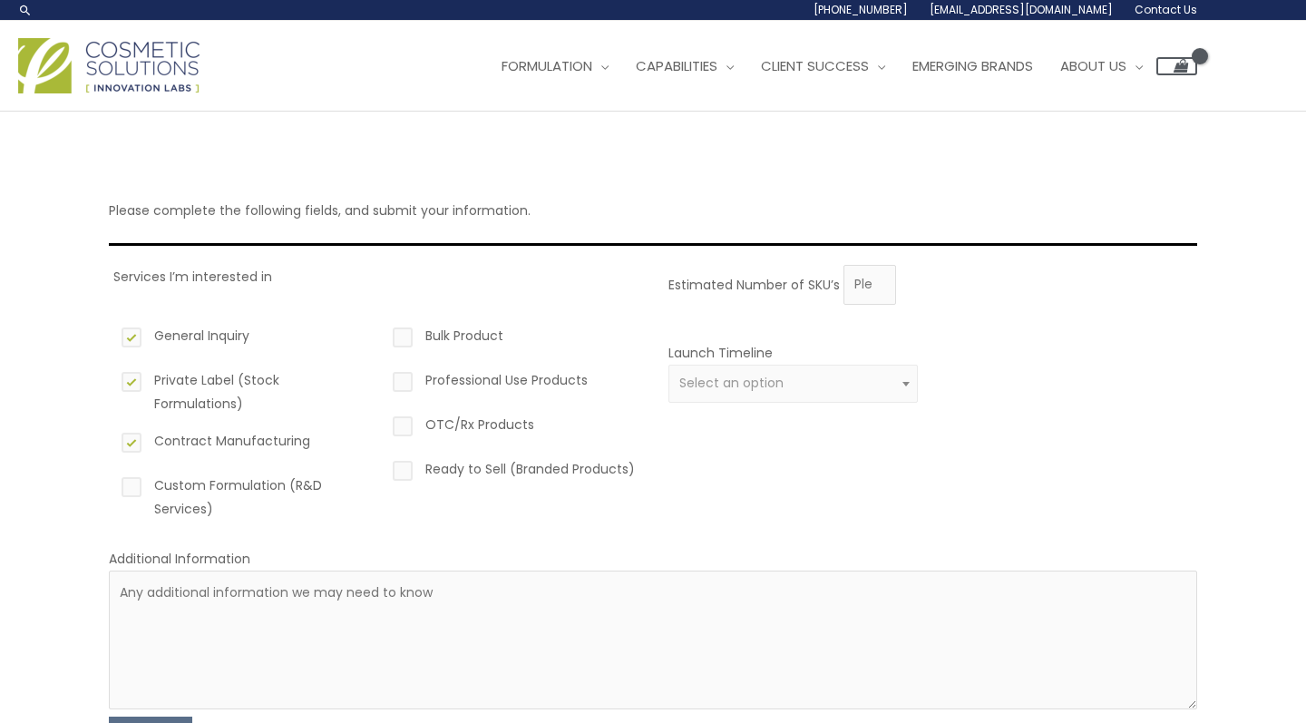
click at [112, 485] on input "Custom Formulation (R&D Services)" at bounding box center [106, 479] width 12 height 12
checkbox input "true"
click at [410, 341] on label "Bulk Product" at bounding box center [513, 339] width 249 height 31
click at [383, 335] on input "Bulk Product" at bounding box center [377, 330] width 12 height 12
checkbox input "true"
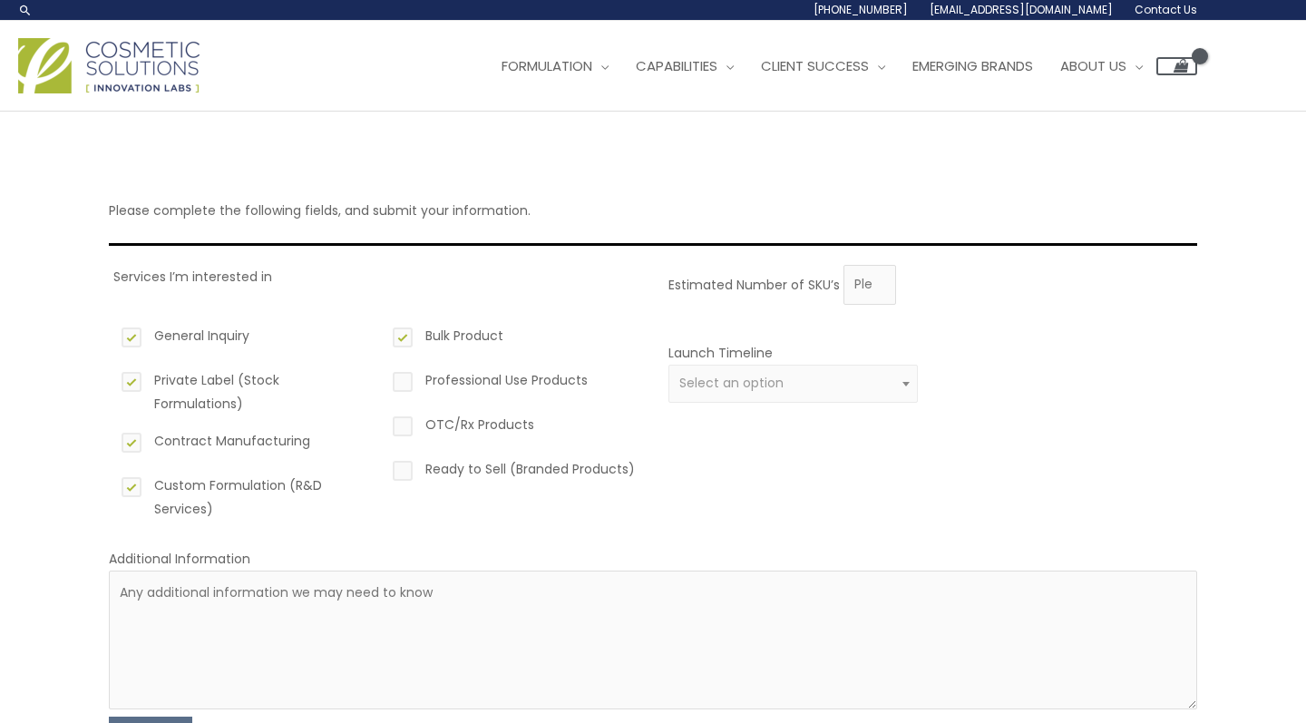
click at [407, 371] on label "Professional Use Products" at bounding box center [513, 383] width 249 height 31
click at [383, 371] on input "Professional Use Products" at bounding box center [377, 374] width 12 height 12
checkbox input "true"
click at [406, 427] on label "OTC/Rx Products" at bounding box center [513, 428] width 249 height 31
click at [383, 424] on input "OTC/Rx Products" at bounding box center [377, 419] width 12 height 12
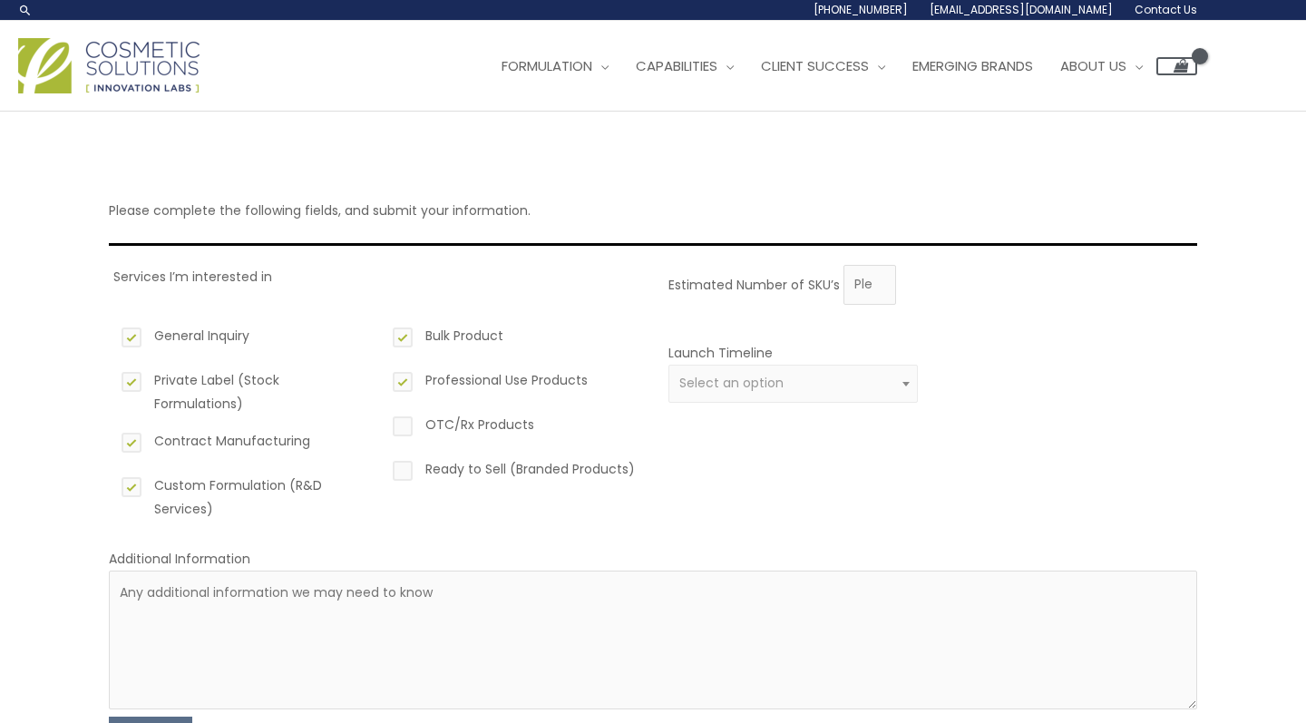
checkbox input "true"
click at [412, 473] on label "Ready to Sell (Branded Products)" at bounding box center [513, 472] width 249 height 31
click at [383, 469] on input "Ready to Sell (Branded Products)" at bounding box center [377, 463] width 12 height 12
checkbox input "true"
click at [742, 394] on span "Select an option" at bounding box center [792, 384] width 249 height 38
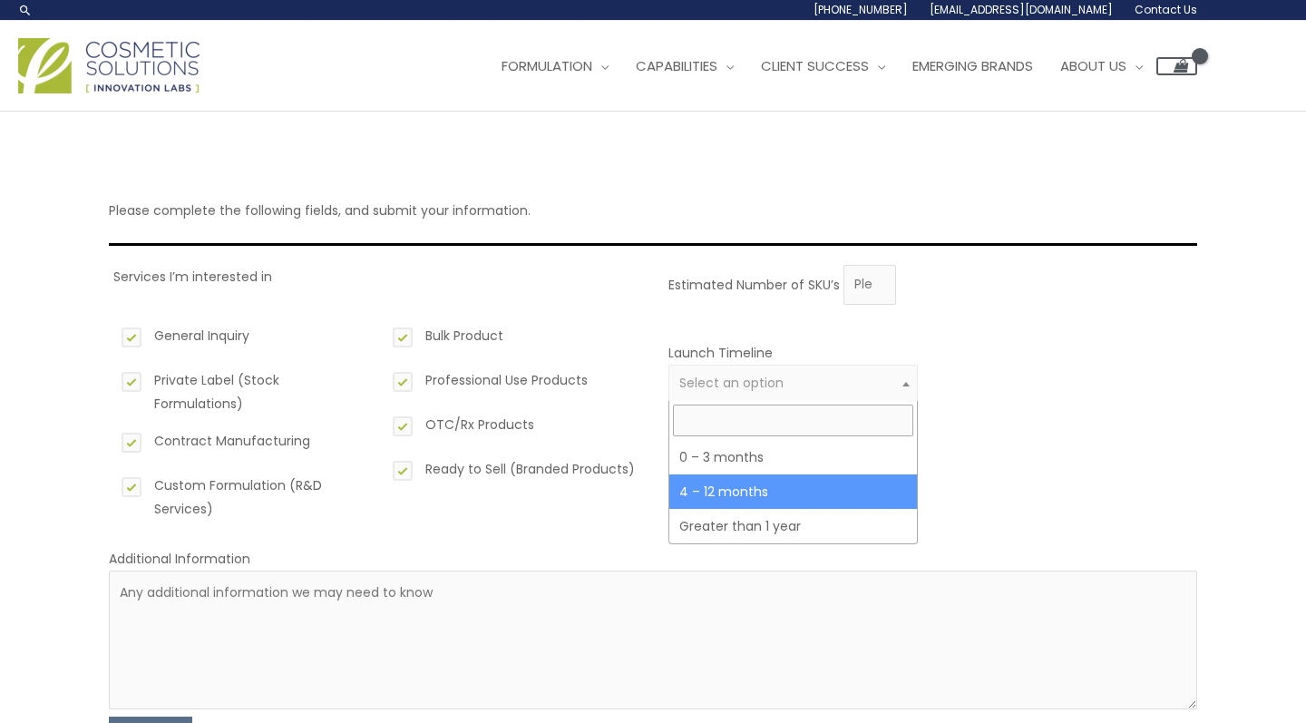
select select "3"
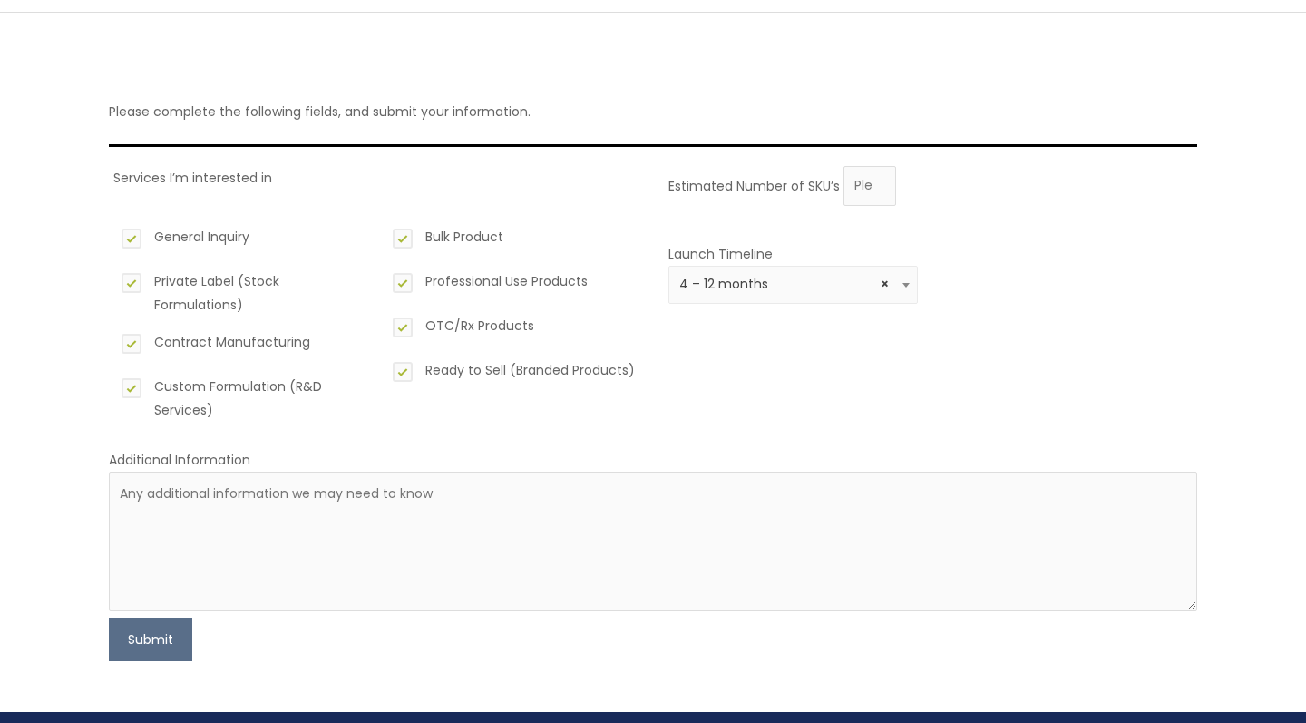
scroll to position [105, 0]
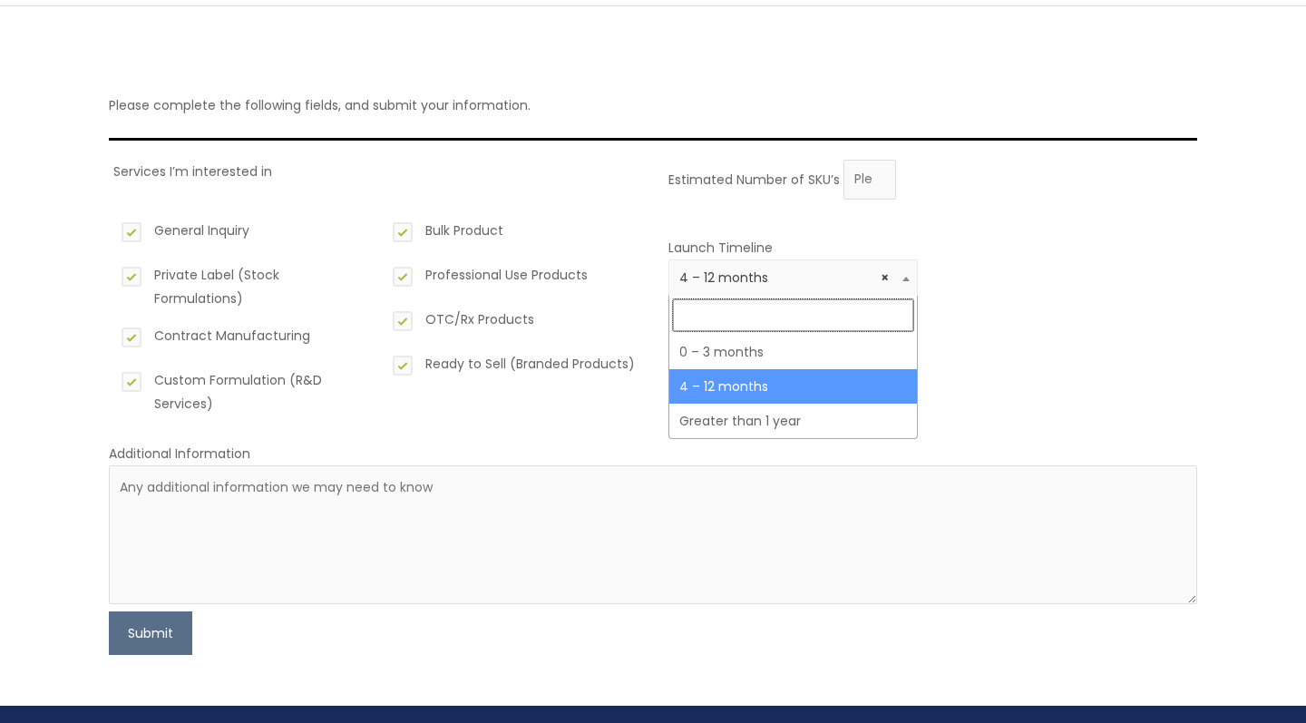
click at [717, 280] on span "× 4 – 12 months" at bounding box center [793, 277] width 229 height 17
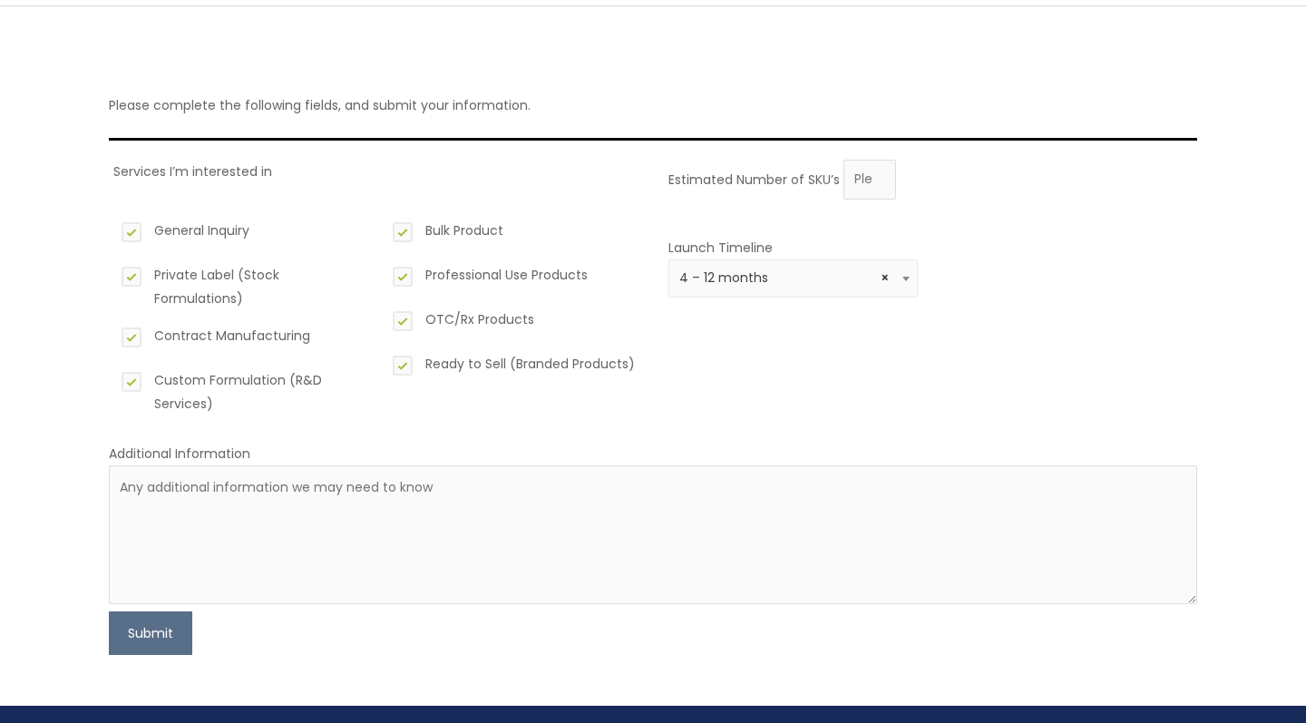
click at [602, 397] on div "Bulk Product Professional Use Products OTC/Rx Products Ready to Sell (Branded P…" at bounding box center [513, 317] width 249 height 224
click at [144, 636] on button "Submit" at bounding box center [150, 633] width 83 height 44
type input "0"
click at [874, 184] on input "0" at bounding box center [869, 180] width 53 height 40
type input "10"
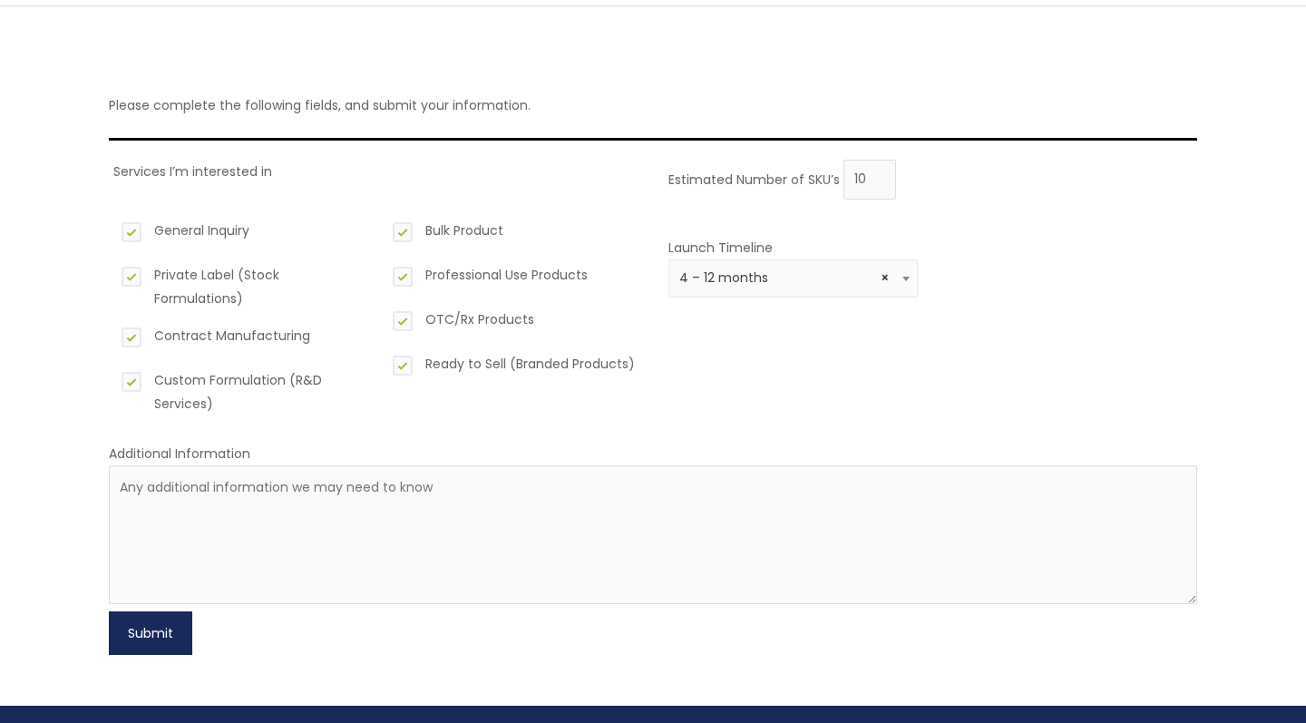
click at [190, 639] on button "Submit" at bounding box center [150, 633] width 83 height 44
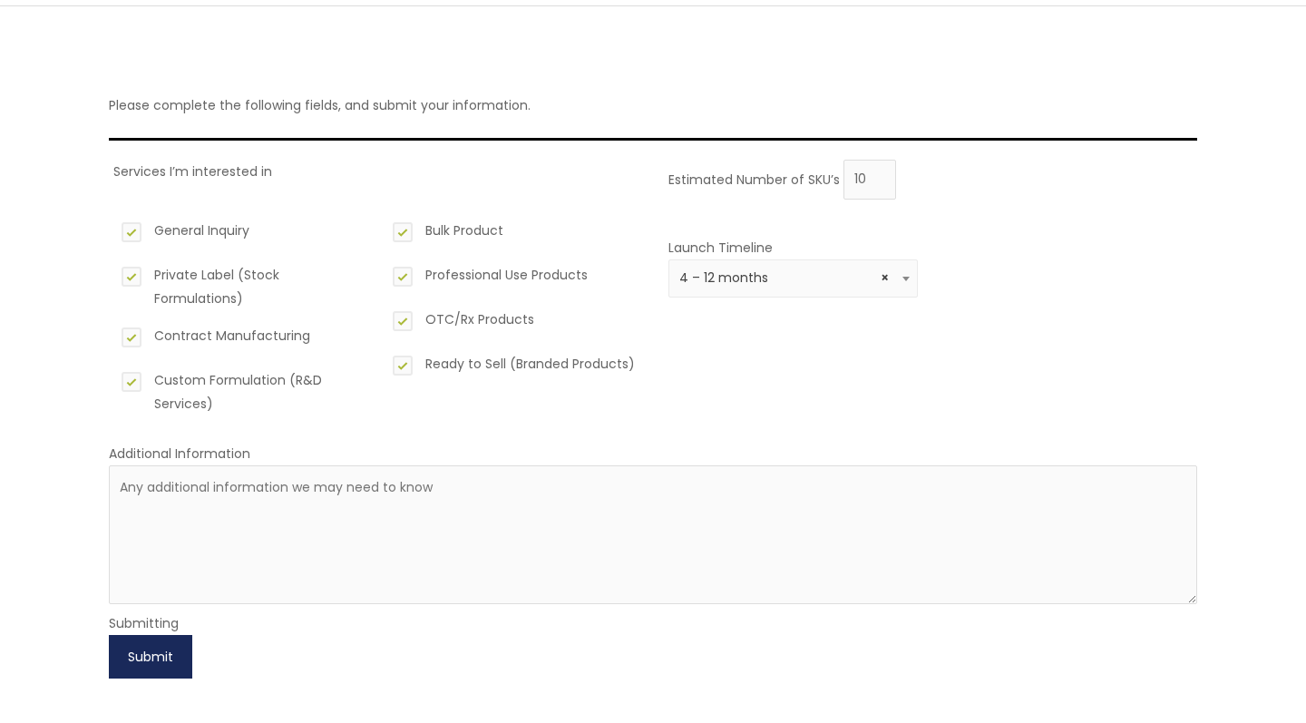
click at [163, 650] on button "Submit" at bounding box center [150, 657] width 83 height 44
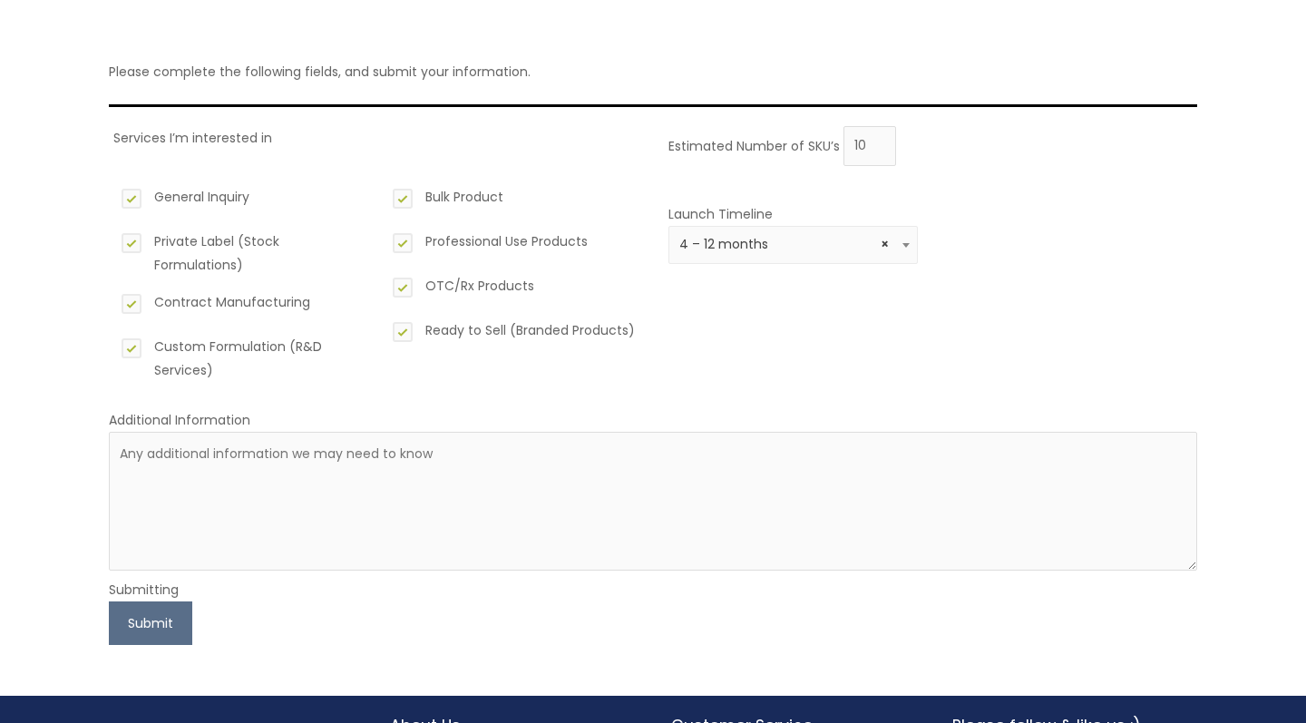
scroll to position [145, 0]
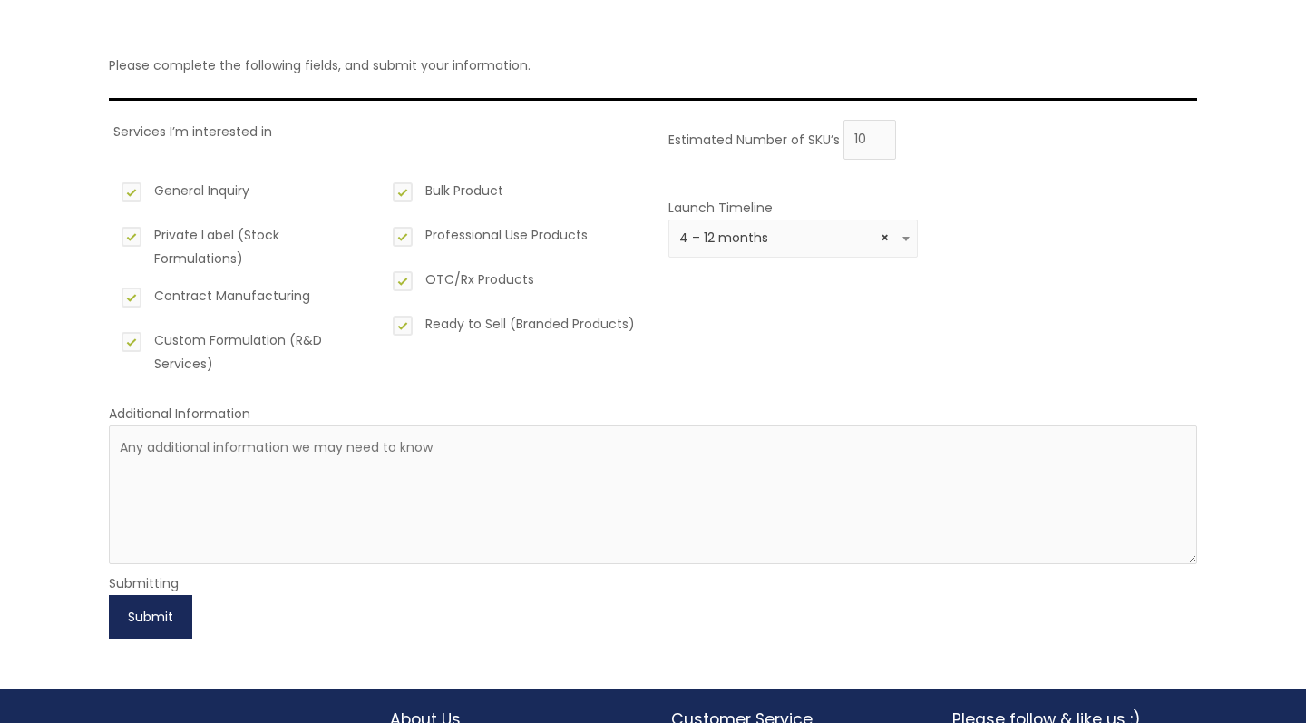
click at [161, 616] on button "Submit" at bounding box center [150, 617] width 83 height 44
click at [613, 356] on div "Bulk Product Professional Use Products OTC/Rx Products Ready to Sell (Branded P…" at bounding box center [513, 277] width 249 height 224
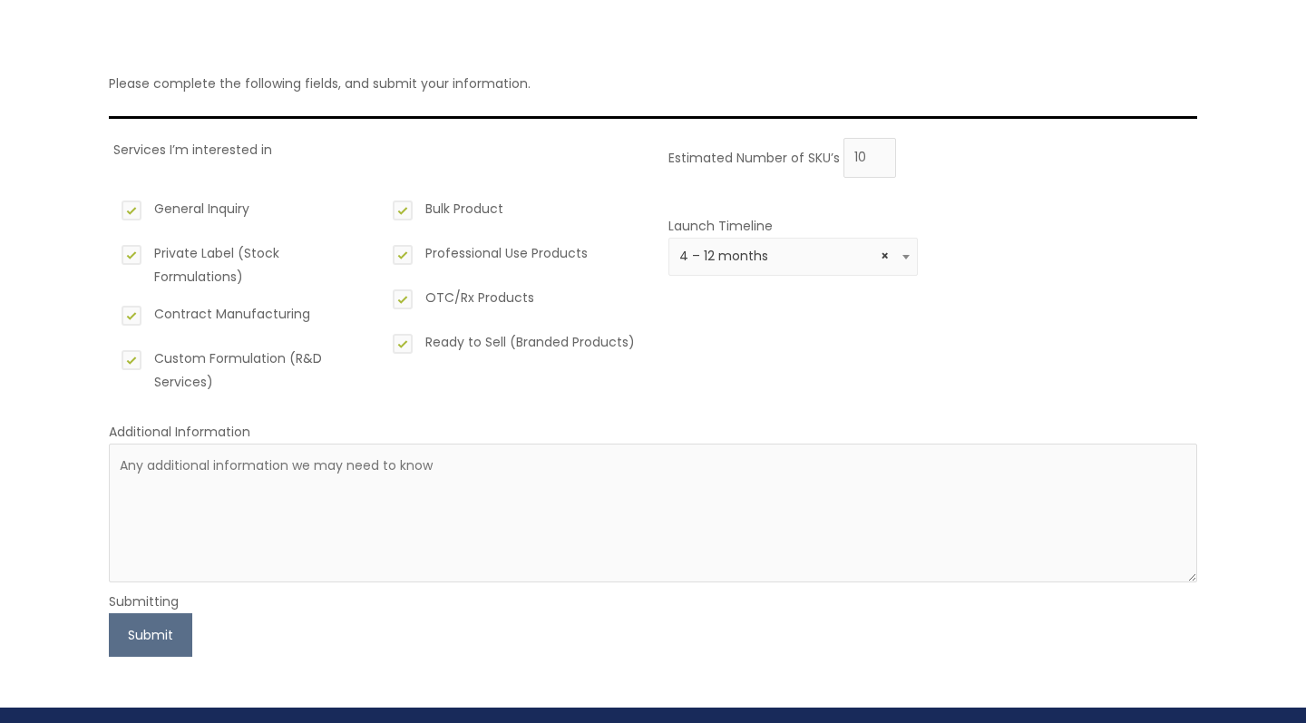
scroll to position [126, 0]
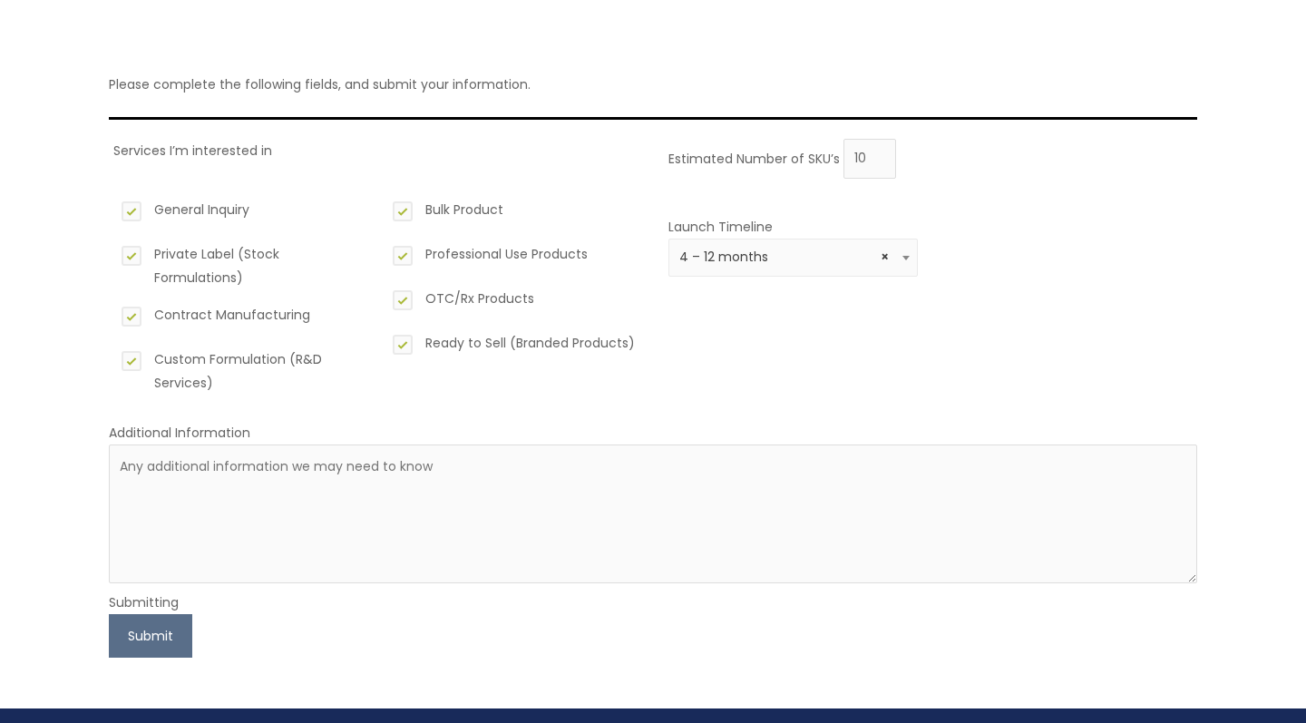
click at [176, 657] on div "Please complete the following fields, and submit your information. Services I’m…" at bounding box center [653, 346] width 1124 height 722
click at [165, 640] on button "Submit" at bounding box center [150, 636] width 83 height 44
click at [288, 489] on textarea at bounding box center [653, 513] width 1088 height 139
click at [334, 460] on textarea at bounding box center [653, 513] width 1088 height 139
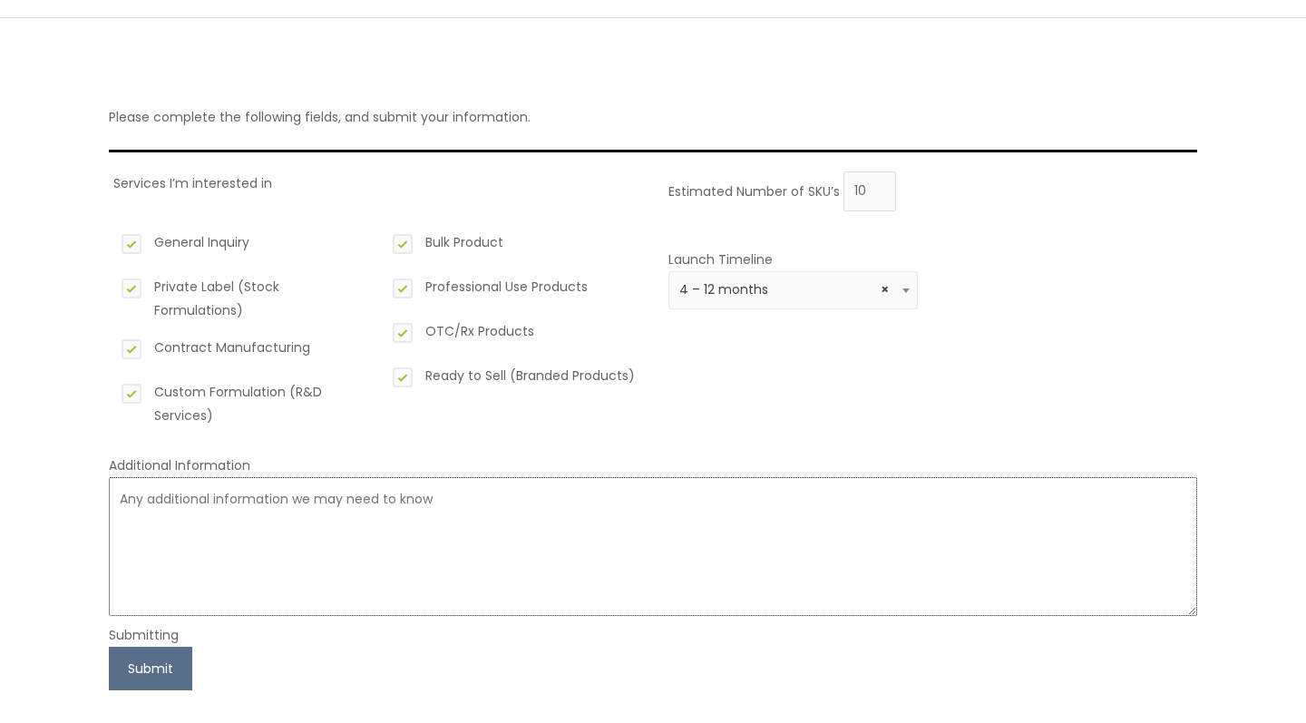
scroll to position [100, 0]
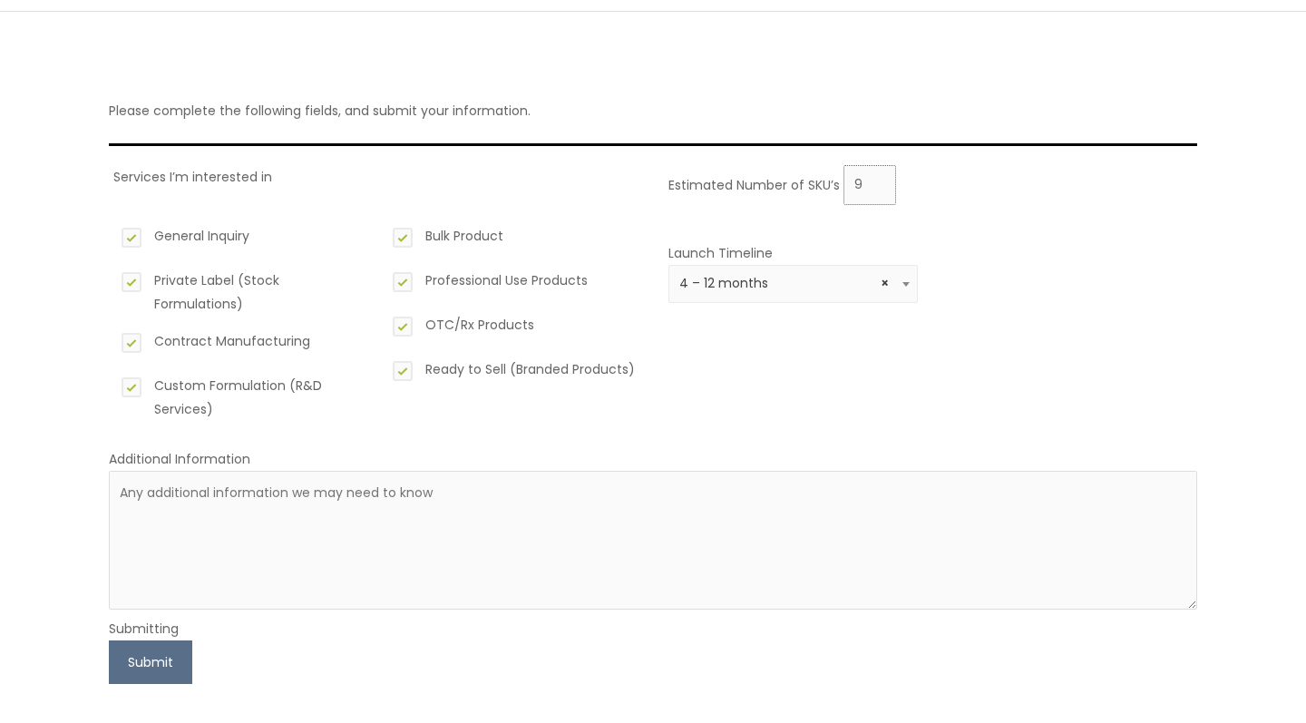
click at [876, 188] on input "9" at bounding box center [869, 185] width 53 height 40
click at [877, 187] on input "8" at bounding box center [869, 185] width 53 height 40
click at [877, 187] on input "7" at bounding box center [869, 185] width 53 height 40
click at [877, 187] on input "6" at bounding box center [869, 185] width 53 height 40
click at [877, 187] on input "5" at bounding box center [869, 185] width 53 height 40
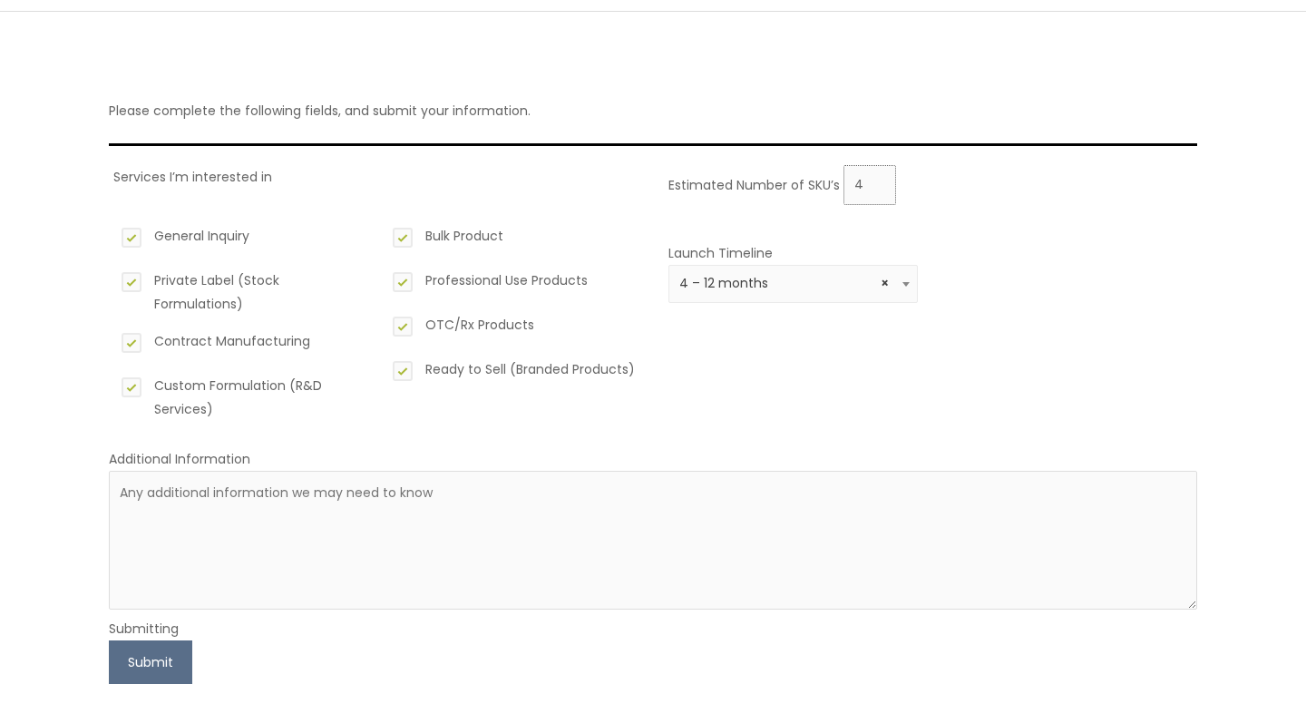
click at [877, 187] on input "4" at bounding box center [869, 185] width 53 height 40
click at [877, 187] on input "3" at bounding box center [869, 185] width 53 height 40
click at [877, 187] on input "2" at bounding box center [869, 185] width 53 height 40
click at [877, 187] on input "1" at bounding box center [869, 185] width 53 height 40
click at [877, 187] on input "0" at bounding box center [869, 185] width 53 height 40
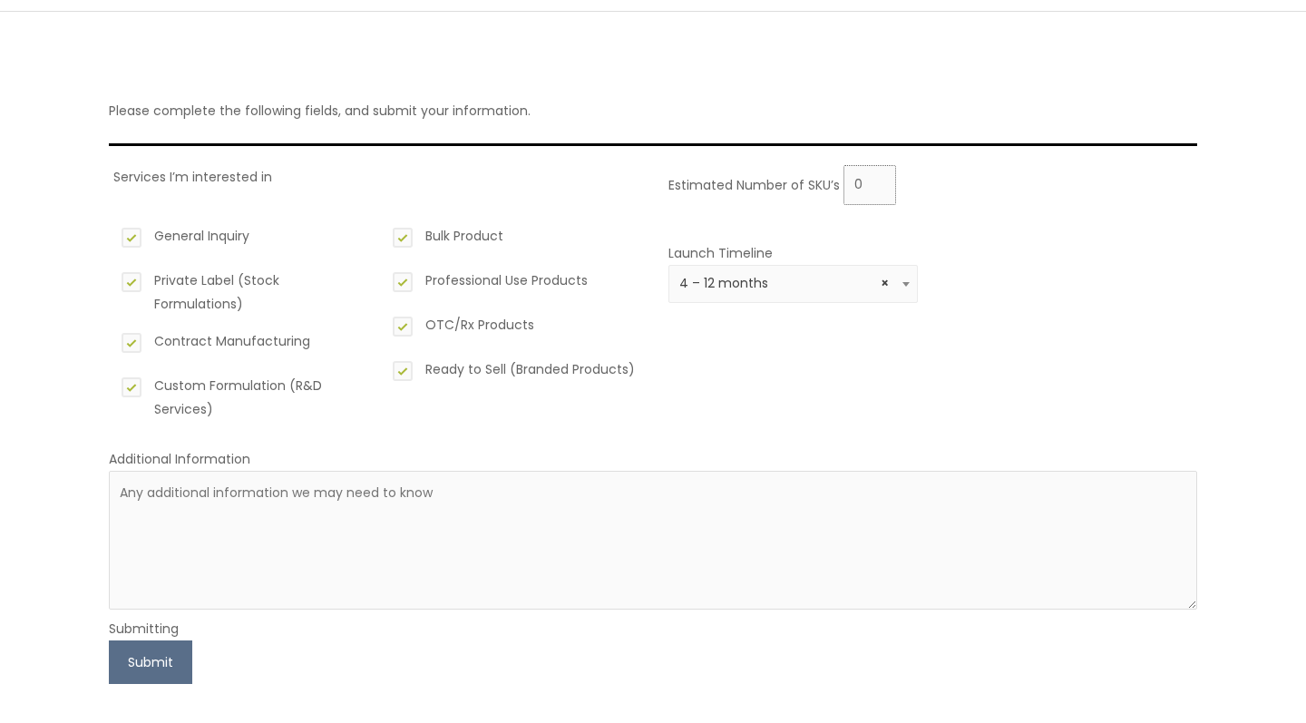
click at [877, 187] on input "0" at bounding box center [869, 185] width 53 height 40
click at [877, 181] on input "1" at bounding box center [869, 185] width 53 height 40
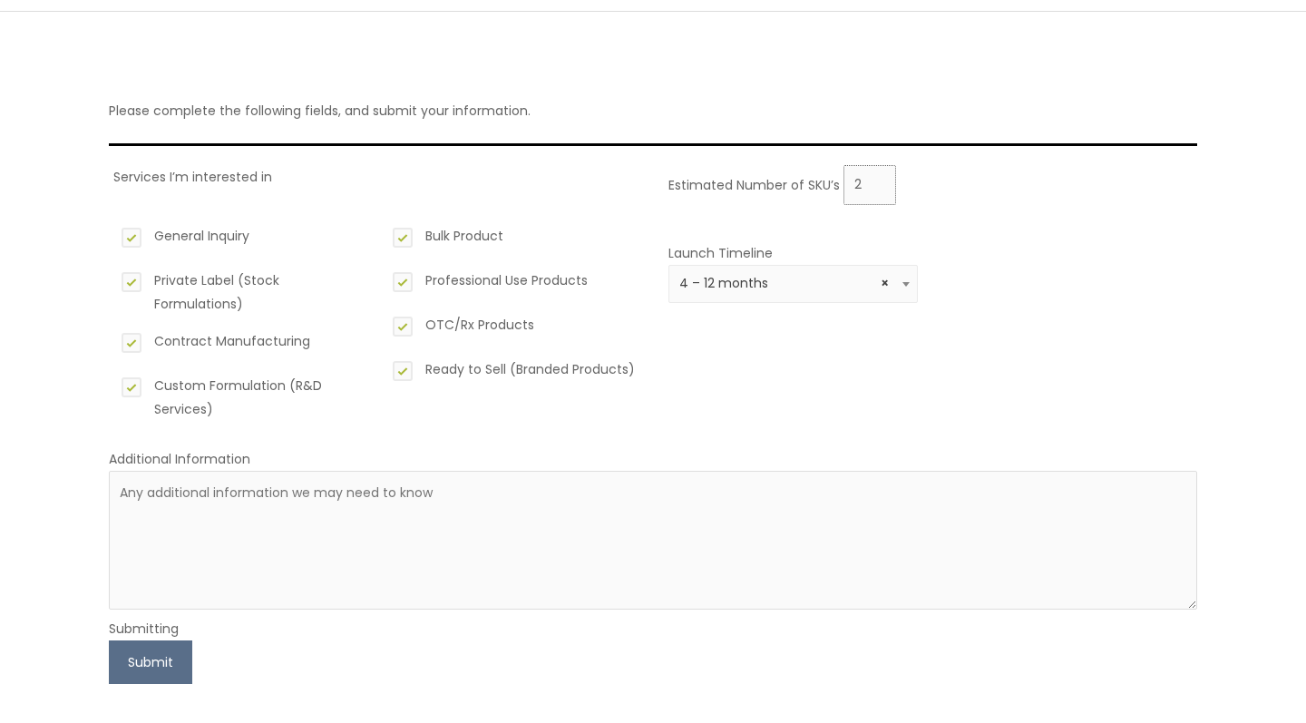
click at [877, 181] on input "2" at bounding box center [869, 185] width 53 height 40
click at [877, 181] on input "3" at bounding box center [869, 185] width 53 height 40
click at [877, 181] on input "4" at bounding box center [869, 185] width 53 height 40
click at [877, 181] on input "5" at bounding box center [869, 185] width 53 height 40
click at [877, 181] on input "6" at bounding box center [869, 185] width 53 height 40
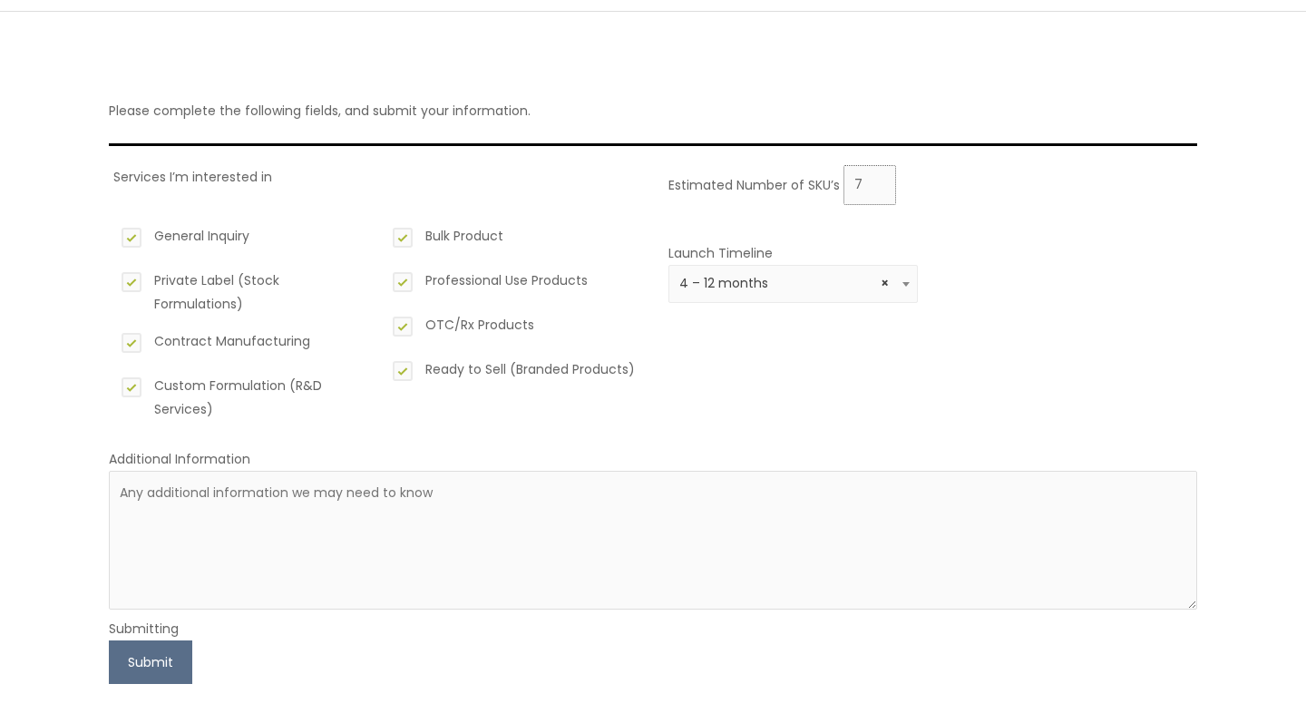
click at [877, 181] on input "7" at bounding box center [869, 185] width 53 height 40
click at [877, 181] on input "8" at bounding box center [869, 185] width 53 height 40
click at [877, 181] on input "9" at bounding box center [869, 185] width 53 height 40
click at [877, 181] on input "10" at bounding box center [869, 185] width 53 height 40
click at [877, 181] on input "11" at bounding box center [869, 185] width 53 height 40
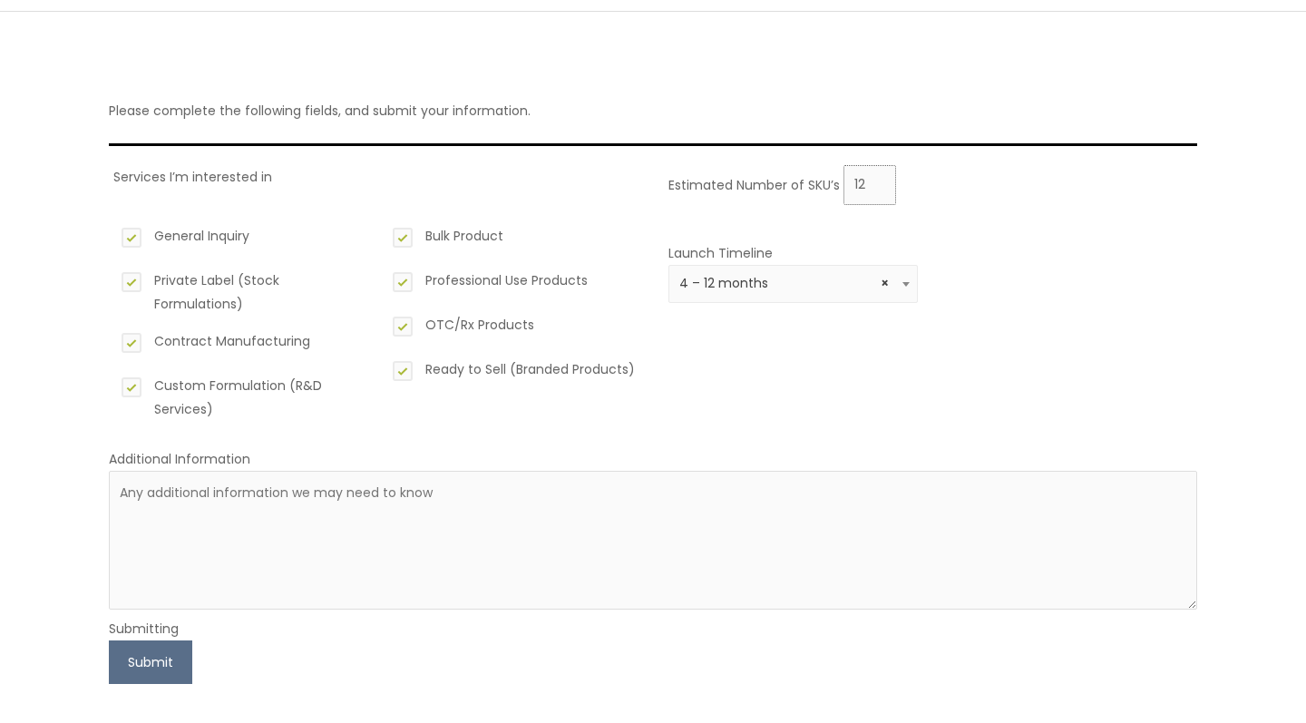
click at [877, 181] on input "12" at bounding box center [869, 185] width 53 height 40
click at [877, 181] on input "13" at bounding box center [869, 185] width 53 height 40
click at [877, 181] on input "14" at bounding box center [869, 185] width 53 height 40
type input "15"
click at [877, 181] on input "15" at bounding box center [869, 185] width 53 height 40
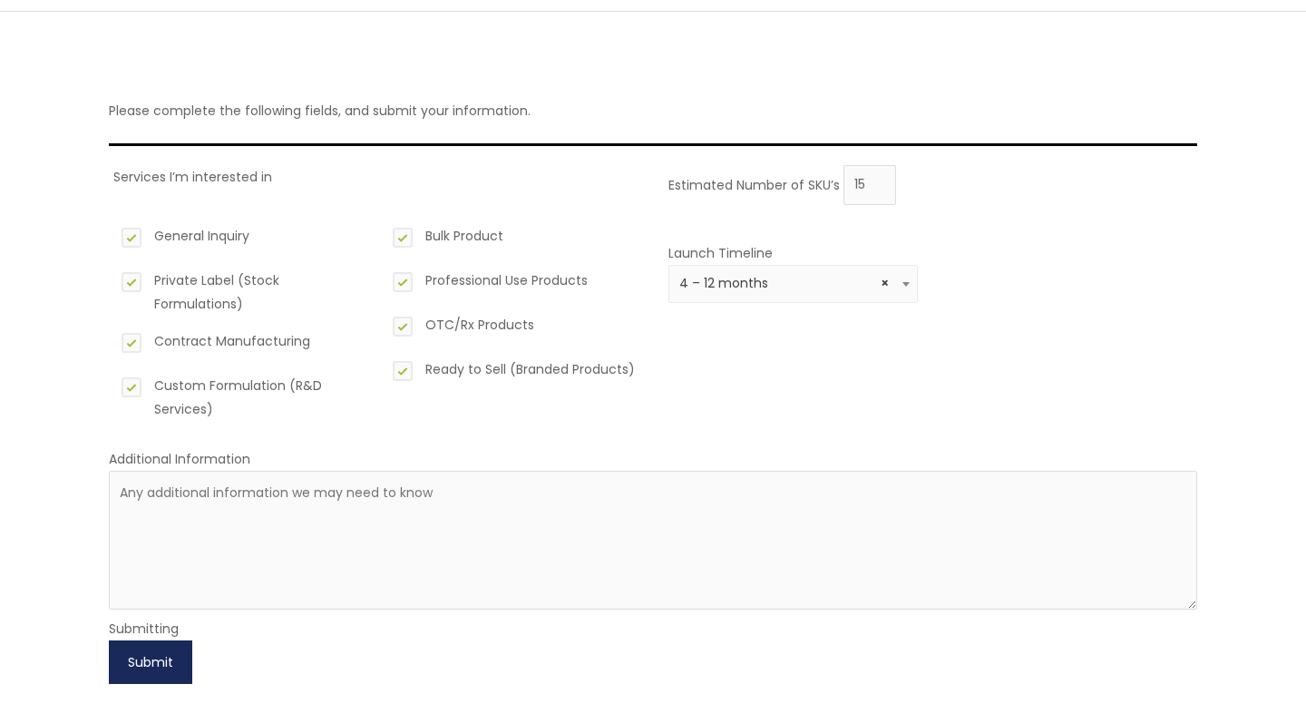
click at [179, 648] on button "Submit" at bounding box center [150, 662] width 83 height 44
click at [442, 607] on textarea at bounding box center [653, 540] width 1088 height 139
click at [323, 492] on textarea at bounding box center [653, 540] width 1088 height 139
paste textarea "We are currently seeking a reliable partner for private label manufacturing in …"
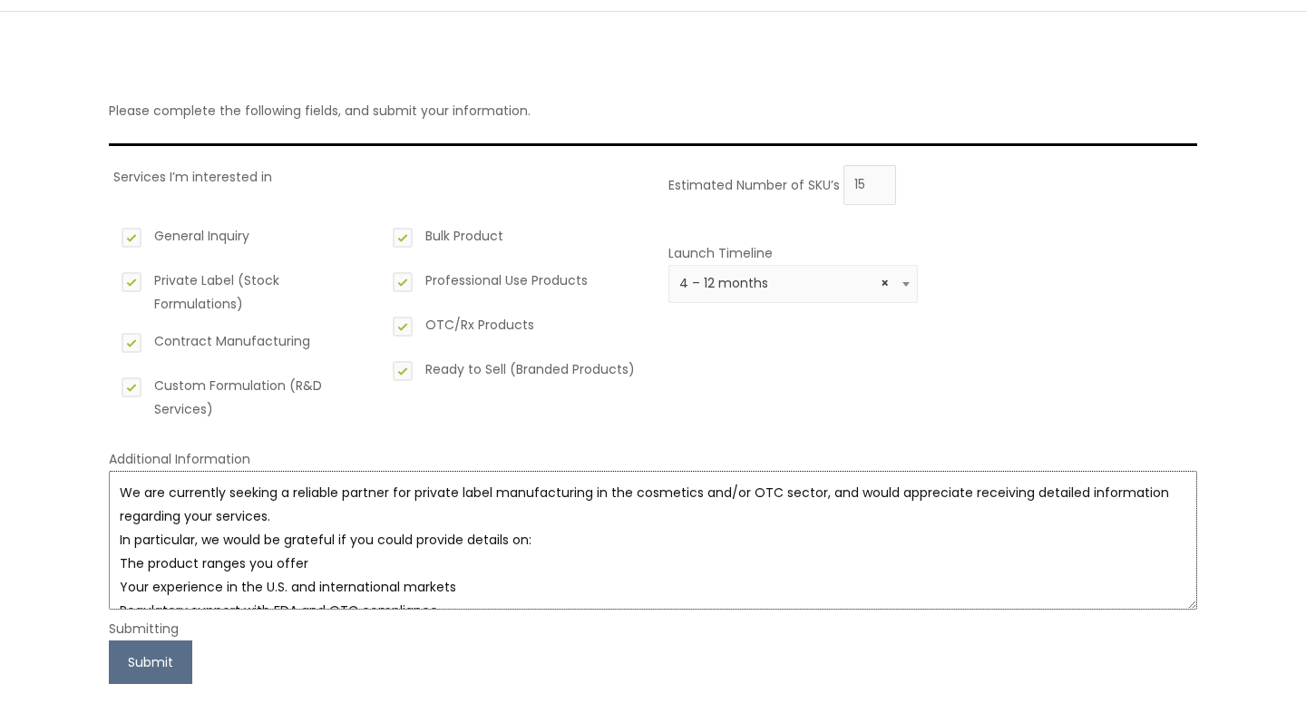
scroll to position [0, 0]
type textarea "We are currently seeking a reliable partner for private label manufacturing in …"
click at [130, 658] on button "Submit" at bounding box center [150, 662] width 83 height 44
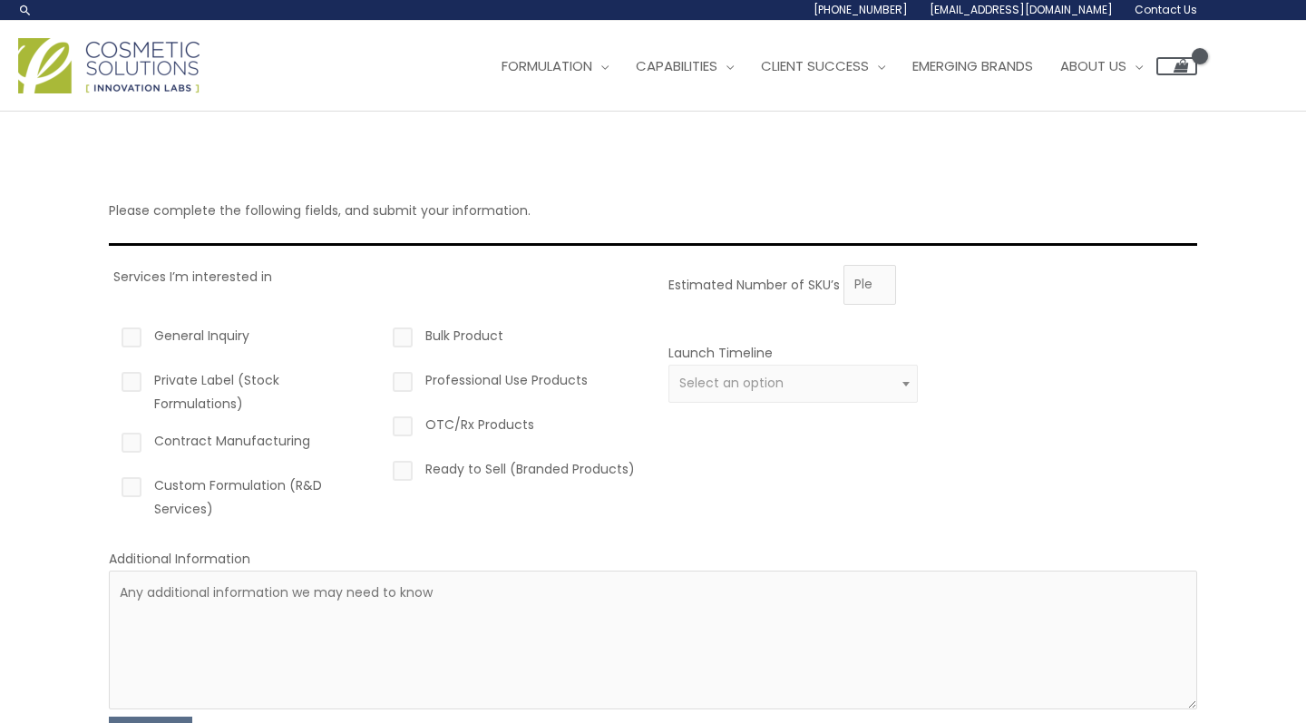
scroll to position [100, 0]
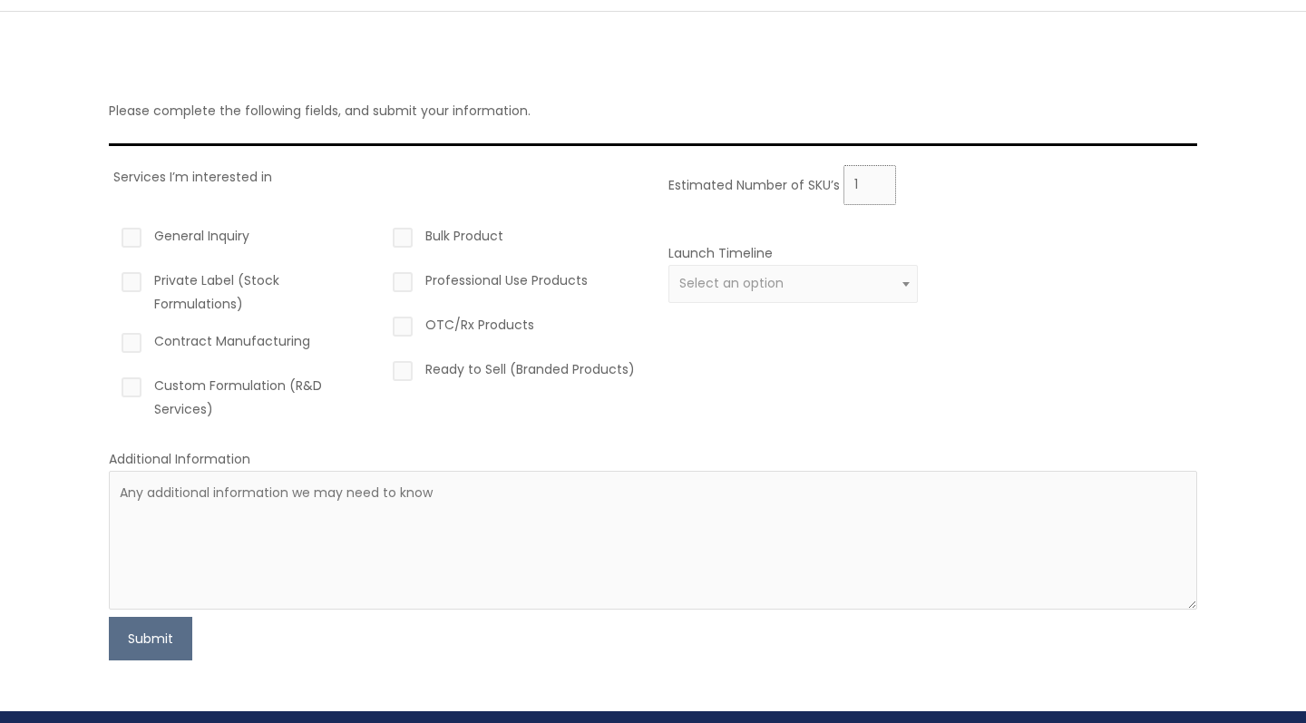
click at [879, 180] on input "1" at bounding box center [869, 185] width 53 height 40
click at [879, 180] on input "2" at bounding box center [869, 185] width 53 height 40
click at [879, 180] on input "3" at bounding box center [869, 185] width 53 height 40
click at [879, 180] on input "4" at bounding box center [869, 185] width 53 height 40
click at [879, 180] on input "5" at bounding box center [869, 185] width 53 height 40
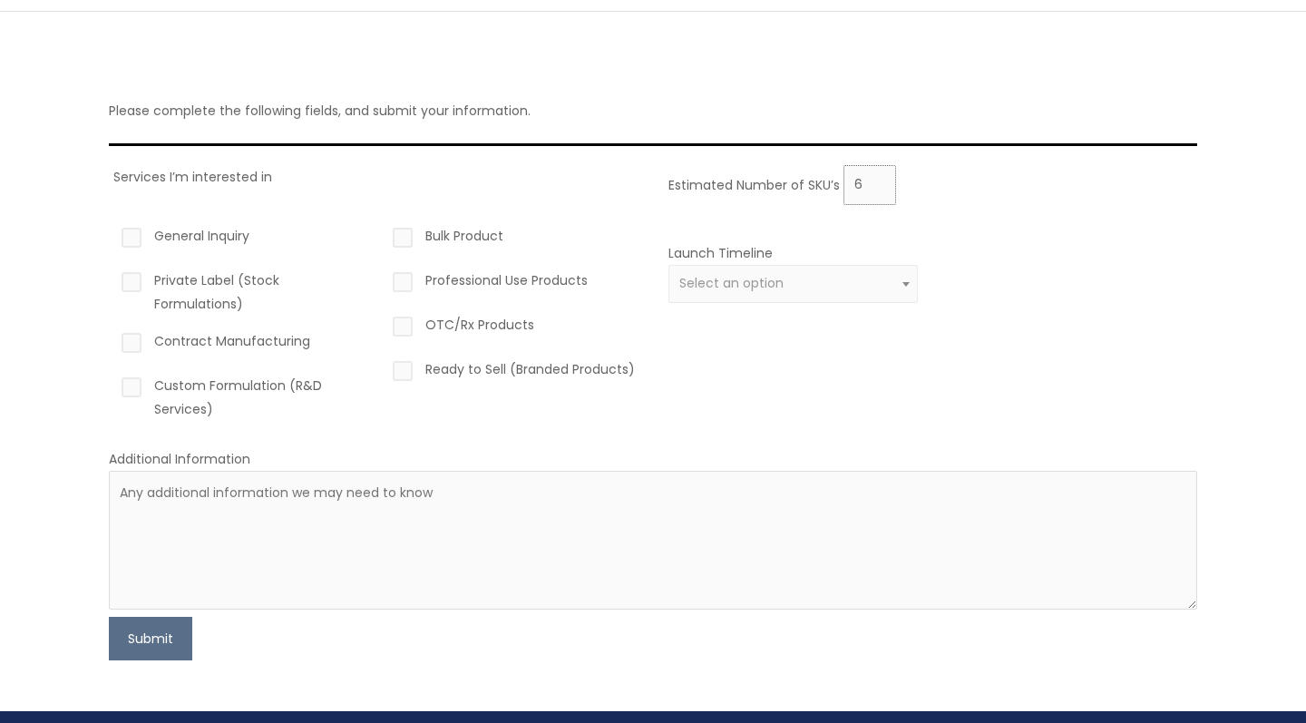
click at [879, 180] on input "6" at bounding box center [869, 185] width 53 height 40
click at [879, 180] on input "7" at bounding box center [869, 185] width 53 height 40
click at [879, 180] on input "8" at bounding box center [869, 185] width 53 height 40
click at [879, 180] on input "9" at bounding box center [869, 185] width 53 height 40
click at [879, 180] on input "10" at bounding box center [869, 185] width 53 height 40
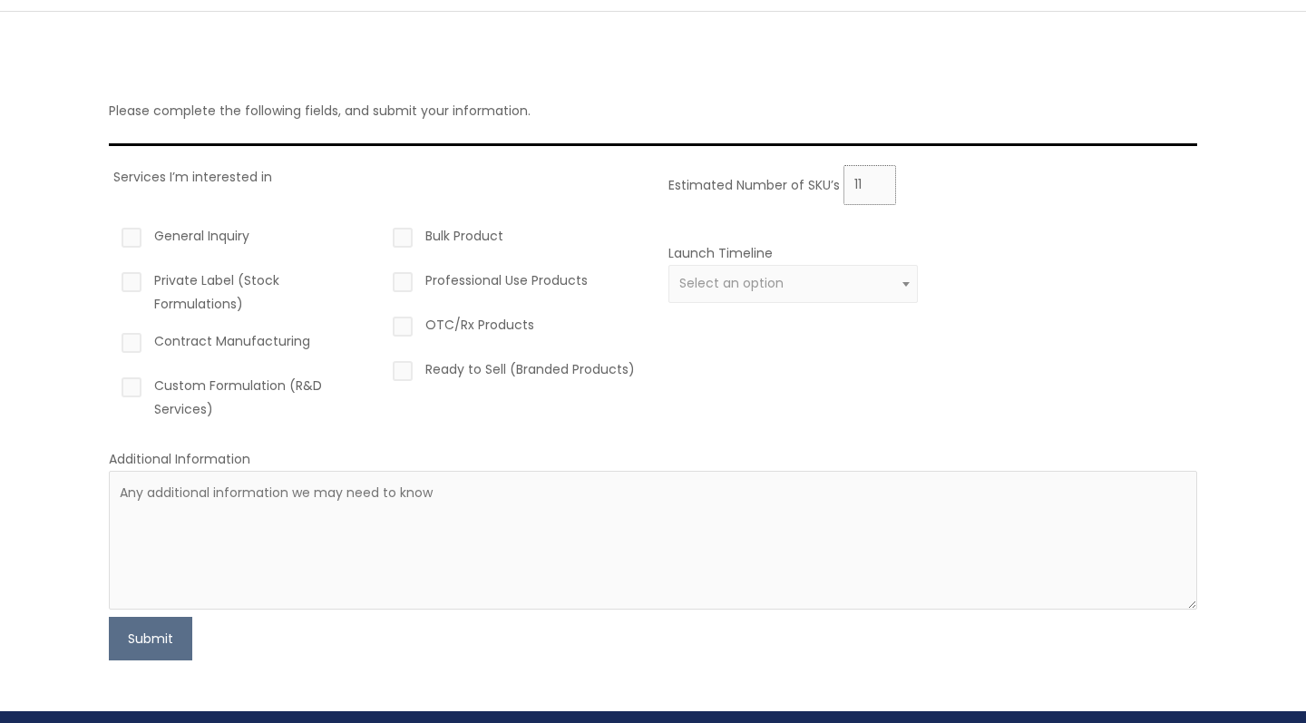
click at [879, 180] on input "11" at bounding box center [869, 185] width 53 height 40
click at [879, 180] on input "12" at bounding box center [869, 185] width 53 height 40
click at [879, 180] on input "13" at bounding box center [869, 185] width 53 height 40
click at [879, 180] on input "14" at bounding box center [869, 185] width 53 height 40
type input "15"
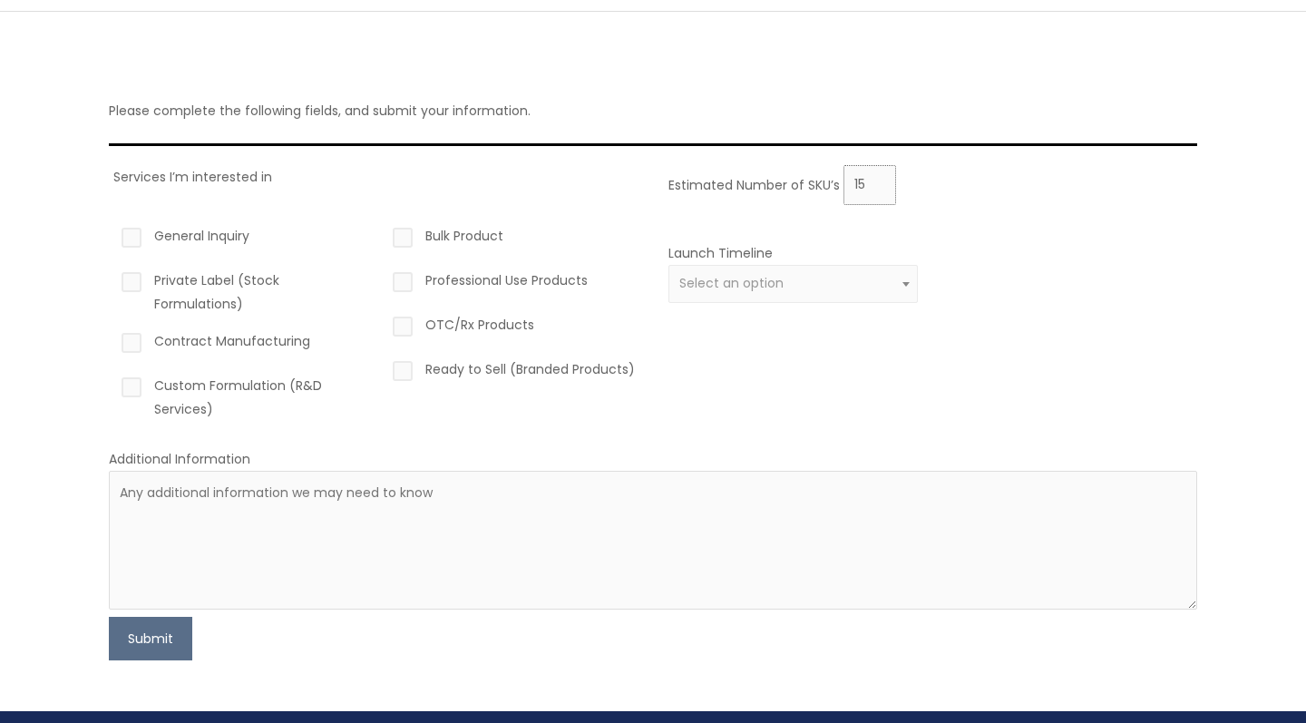
click at [879, 180] on input "15" at bounding box center [869, 185] width 53 height 40
click at [133, 228] on label "General Inquiry" at bounding box center [242, 239] width 249 height 31
click at [112, 228] on input "General Inquiry" at bounding box center [106, 230] width 12 height 12
checkbox input "true"
click at [140, 262] on div "General Inquiry Private Label (Stock Formulations) Contract Manufacturing Custo…" at bounding box center [242, 322] width 249 height 197
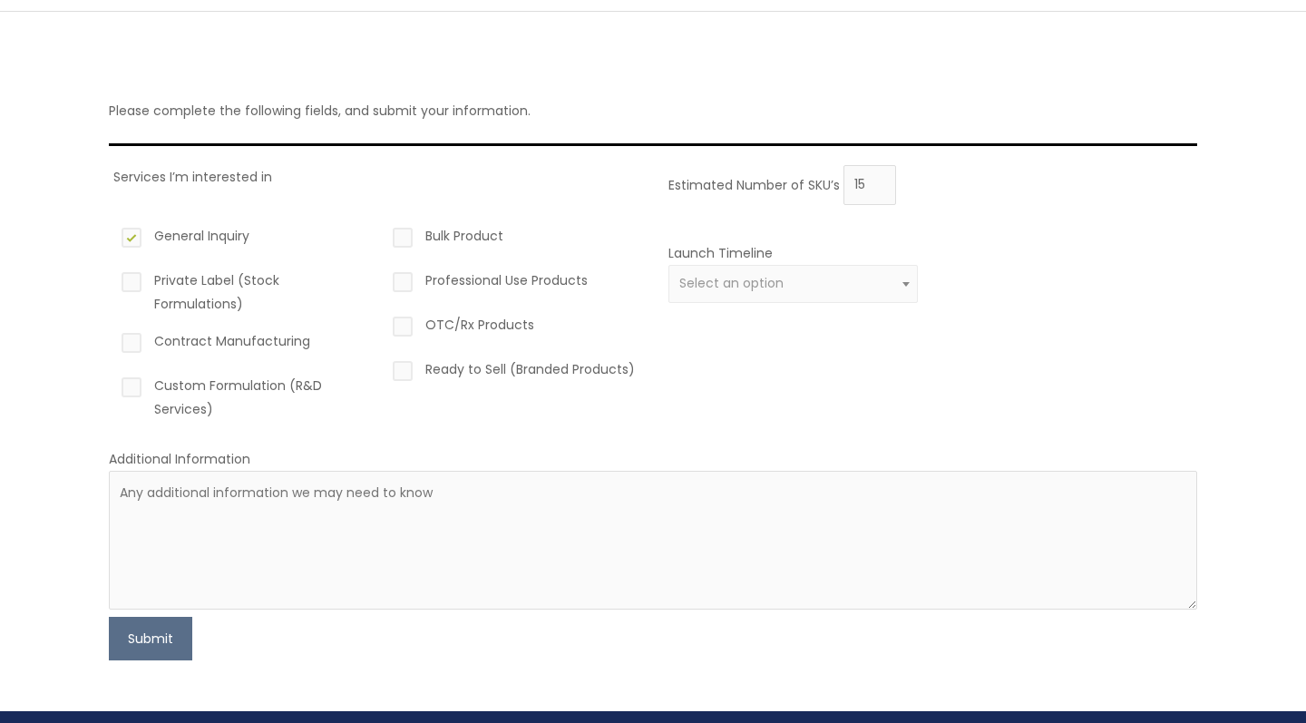
click at [132, 287] on label "Private Label (Stock Formulations)" at bounding box center [242, 291] width 249 height 47
click at [112, 280] on input "Private Label (Stock Formulations)" at bounding box center [106, 274] width 12 height 12
checkbox input "true"
click at [131, 336] on label "Contract Manufacturing" at bounding box center [242, 344] width 249 height 31
click at [112, 336] on input "Contract Manufacturing" at bounding box center [106, 335] width 12 height 12
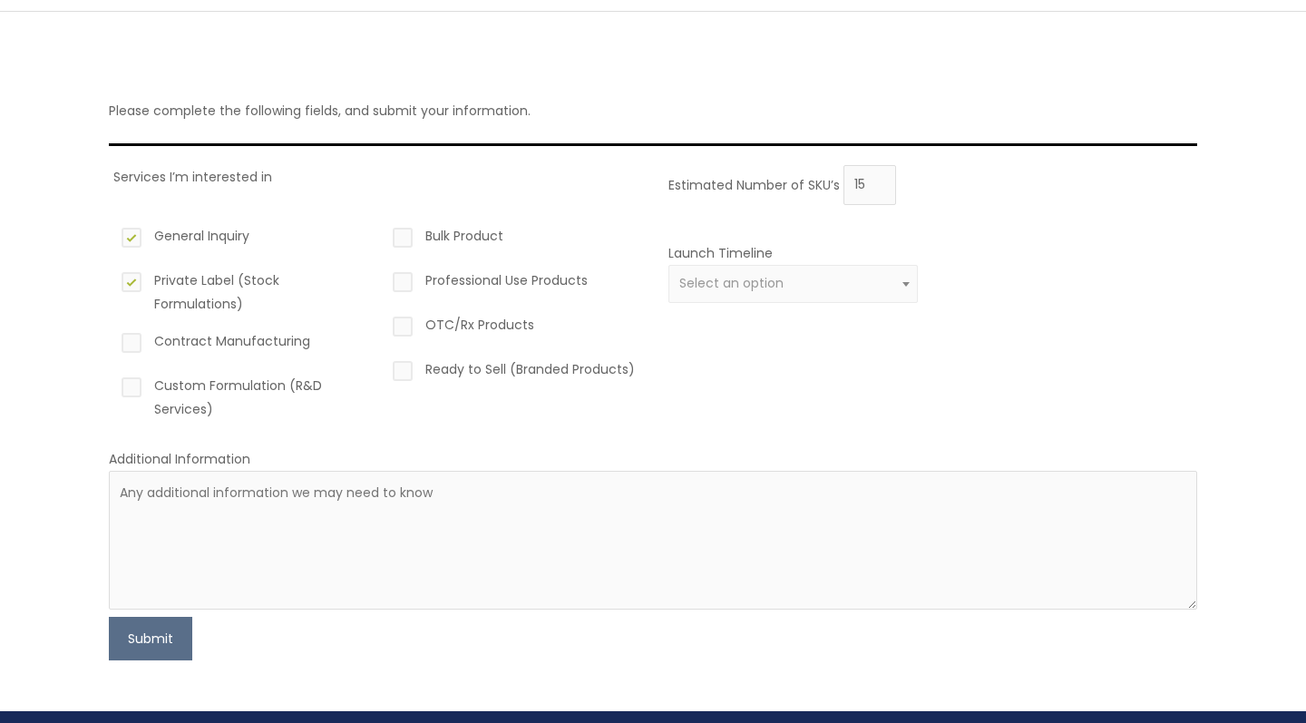
checkbox input "true"
click at [130, 389] on label "Custom Formulation (R&D Services)" at bounding box center [242, 397] width 249 height 47
click at [112, 385] on input "Custom Formulation (R&D Services)" at bounding box center [106, 380] width 12 height 12
checkbox input "true"
click at [403, 326] on label "OTC/Rx Products" at bounding box center [513, 328] width 249 height 31
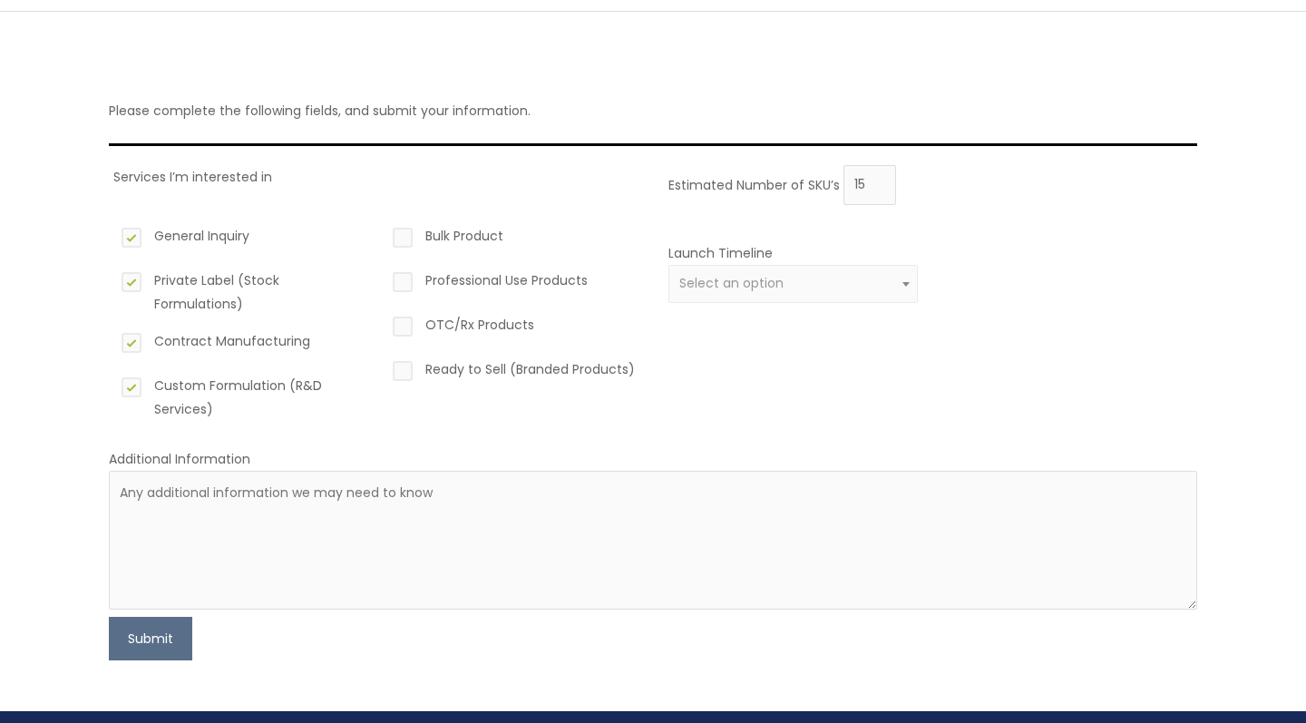
click at [383, 325] on input "OTC/Rx Products" at bounding box center [377, 319] width 12 height 12
checkbox input "true"
click at [402, 371] on label "Ready to Sell (Branded Products)" at bounding box center [513, 372] width 249 height 31
click at [383, 369] on input "Ready to Sell (Branded Products)" at bounding box center [377, 363] width 12 height 12
checkbox input "true"
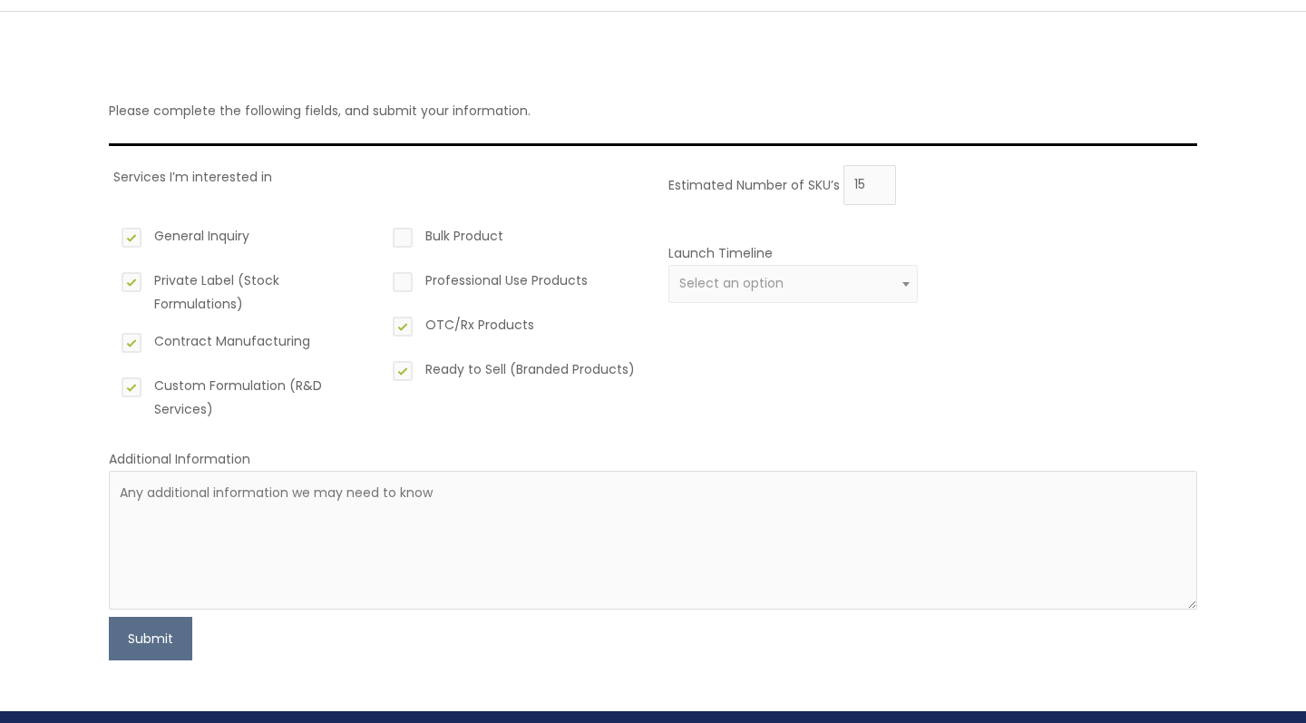
click at [401, 275] on label "Professional Use Products" at bounding box center [513, 283] width 249 height 31
click at [383, 275] on input "Professional Use Products" at bounding box center [377, 274] width 12 height 12
checkbox input "true"
click at [404, 235] on label "Bulk Product" at bounding box center [513, 239] width 249 height 31
click at [383, 235] on input "Bulk Product" at bounding box center [377, 230] width 12 height 12
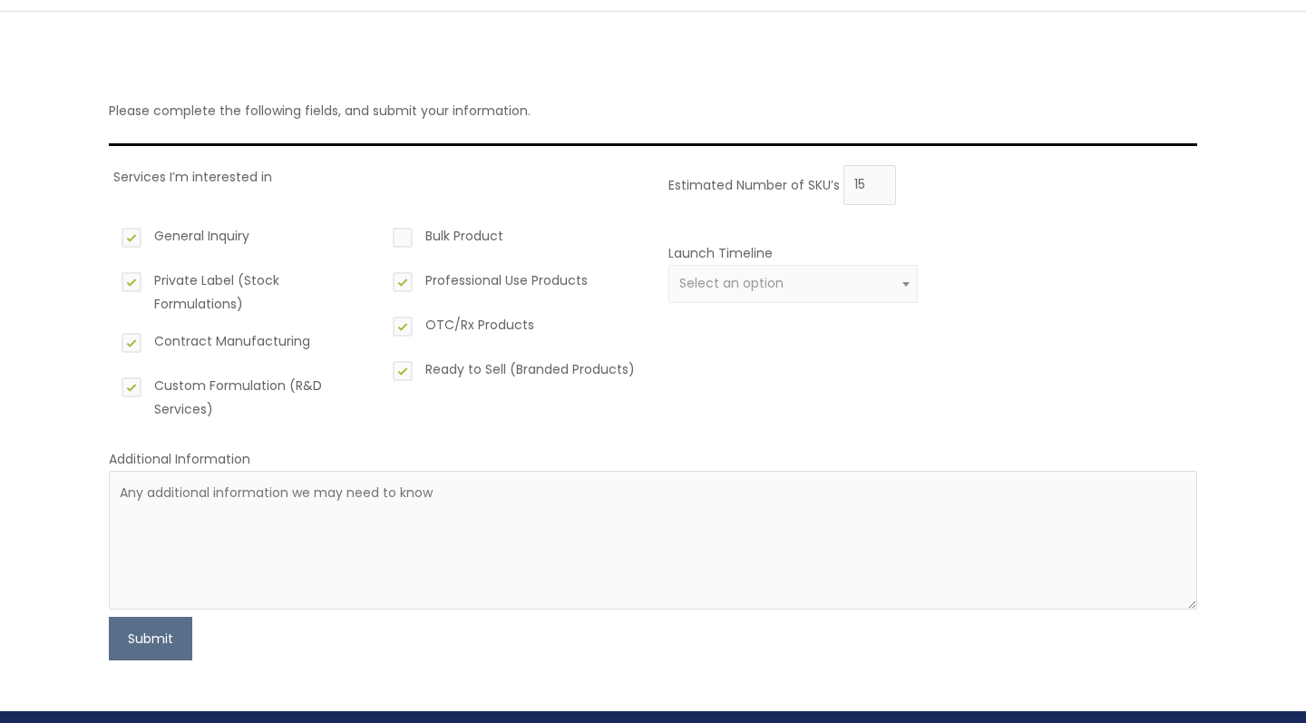
checkbox input "true"
click at [164, 640] on button "Submit" at bounding box center [150, 639] width 83 height 44
click at [746, 291] on span "Select an option" at bounding box center [792, 284] width 249 height 38
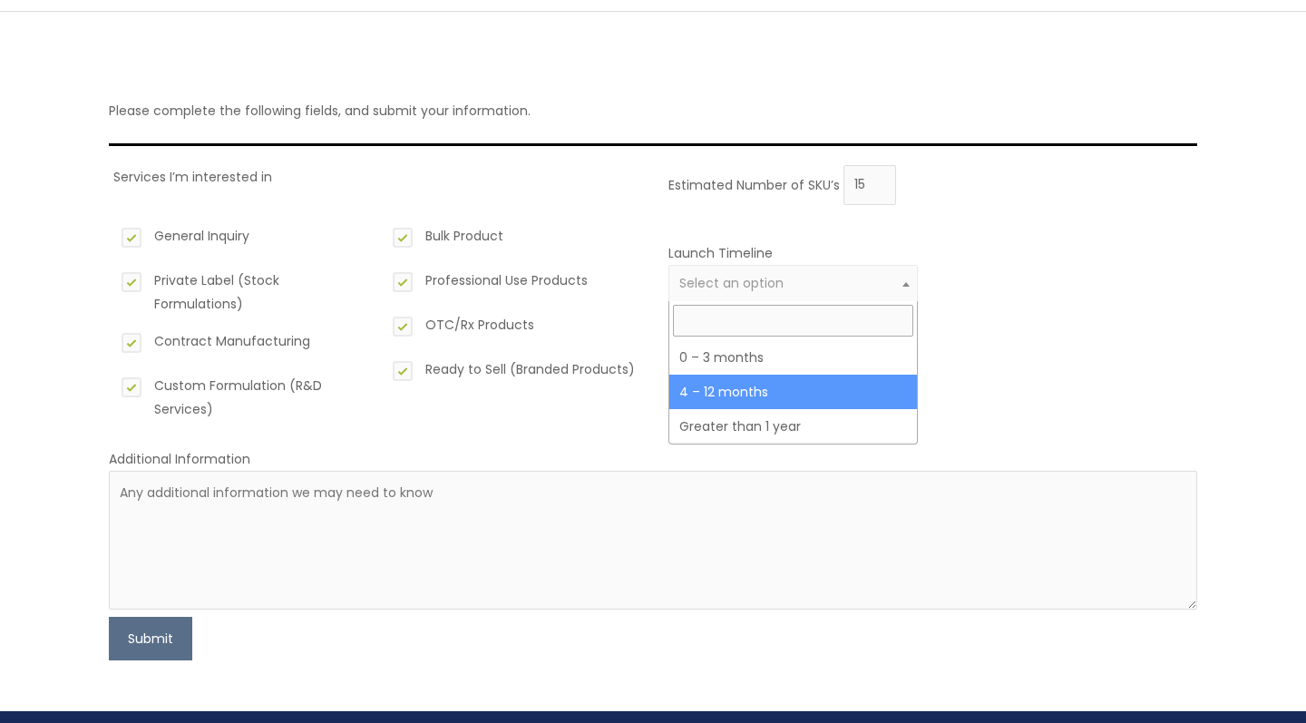
select select "3"
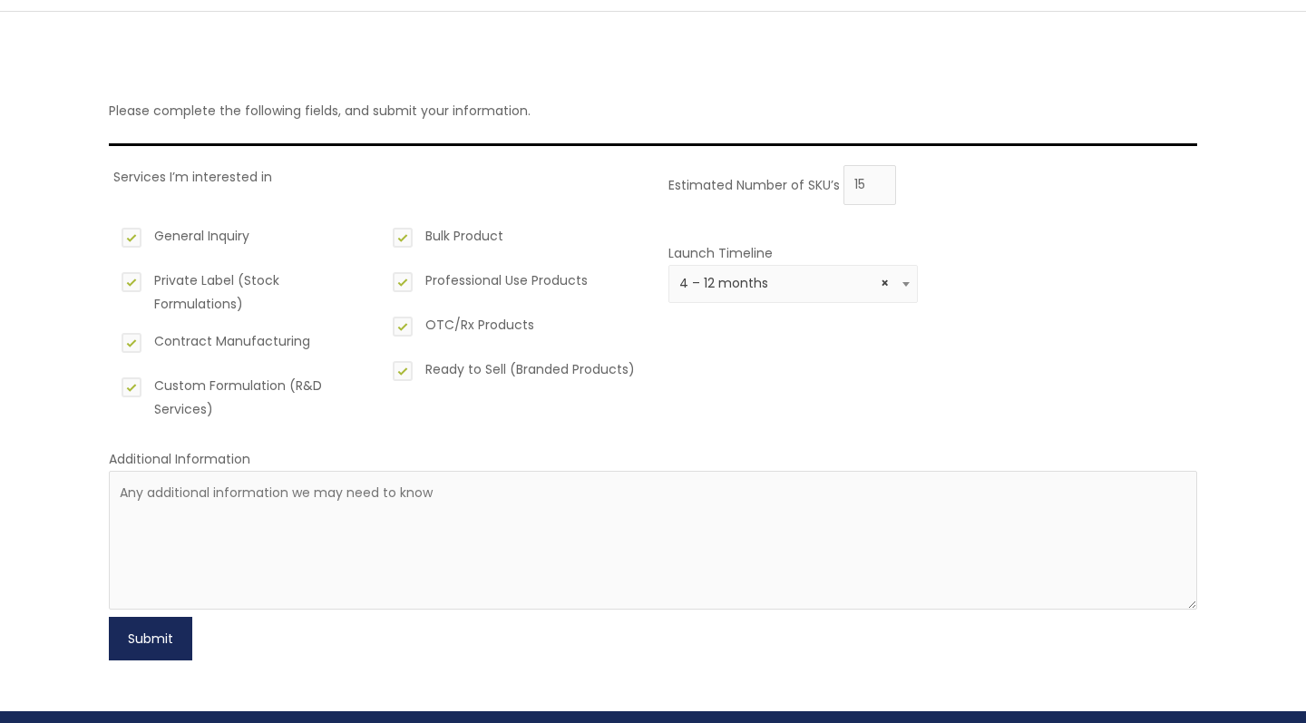
click at [135, 640] on button "Submit" at bounding box center [150, 639] width 83 height 44
